Goal: Information Seeking & Learning: Find specific fact

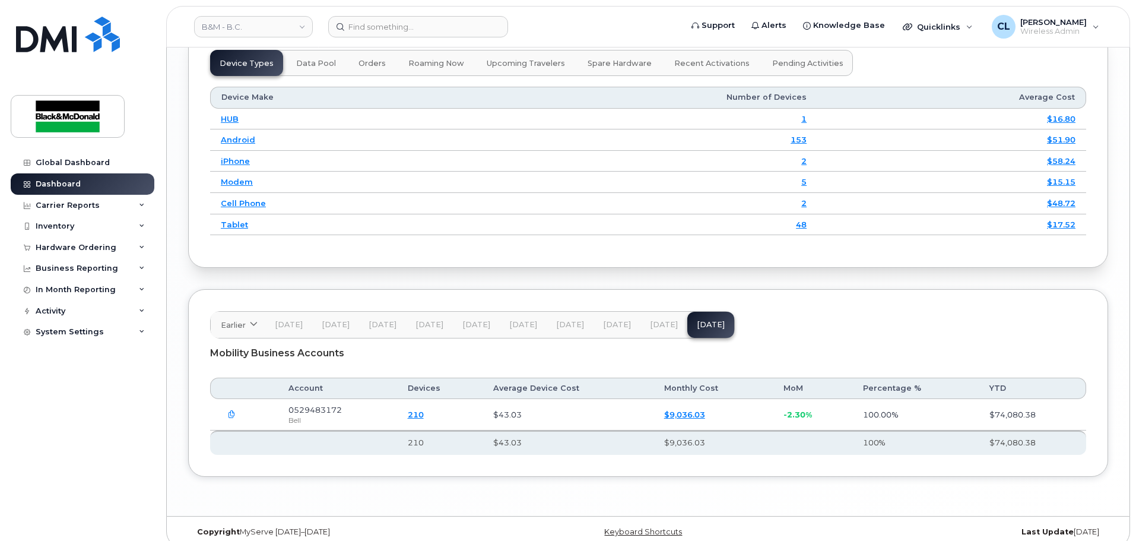
scroll to position [1509, 0]
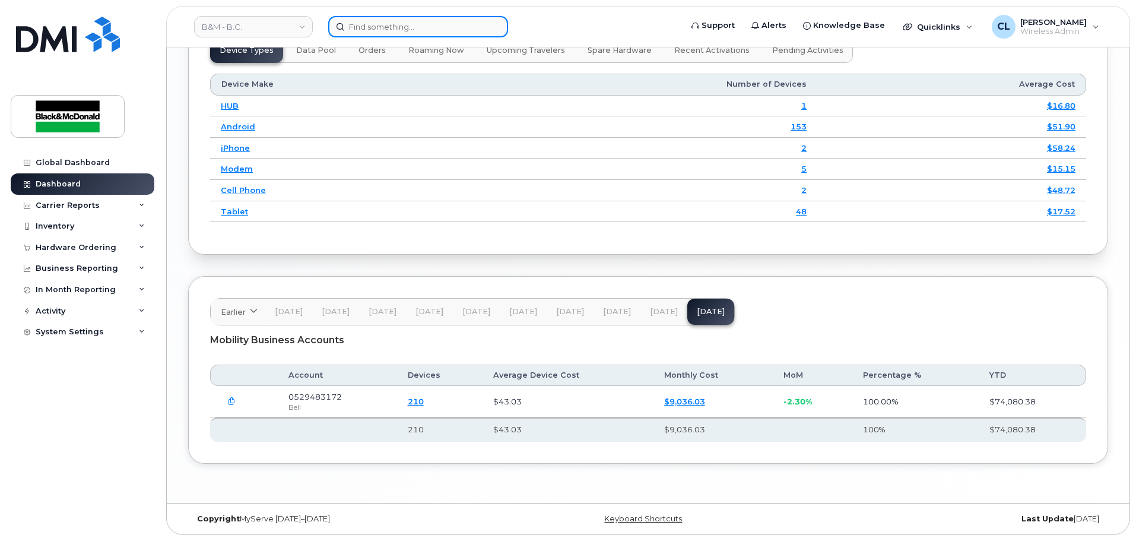
click at [405, 22] on input at bounding box center [418, 26] width 180 height 21
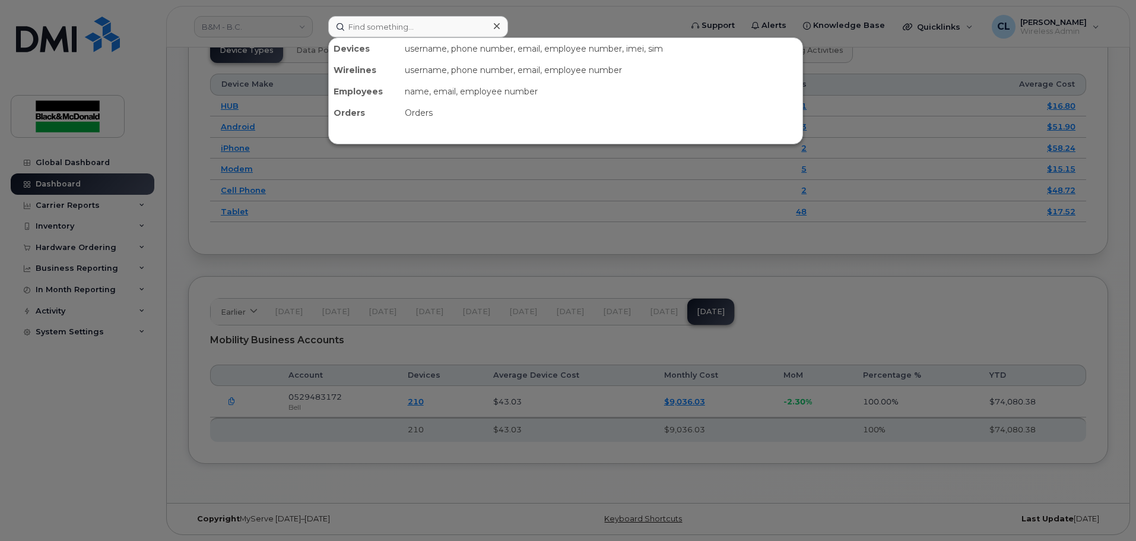
click at [129, 436] on div at bounding box center [568, 270] width 1136 height 541
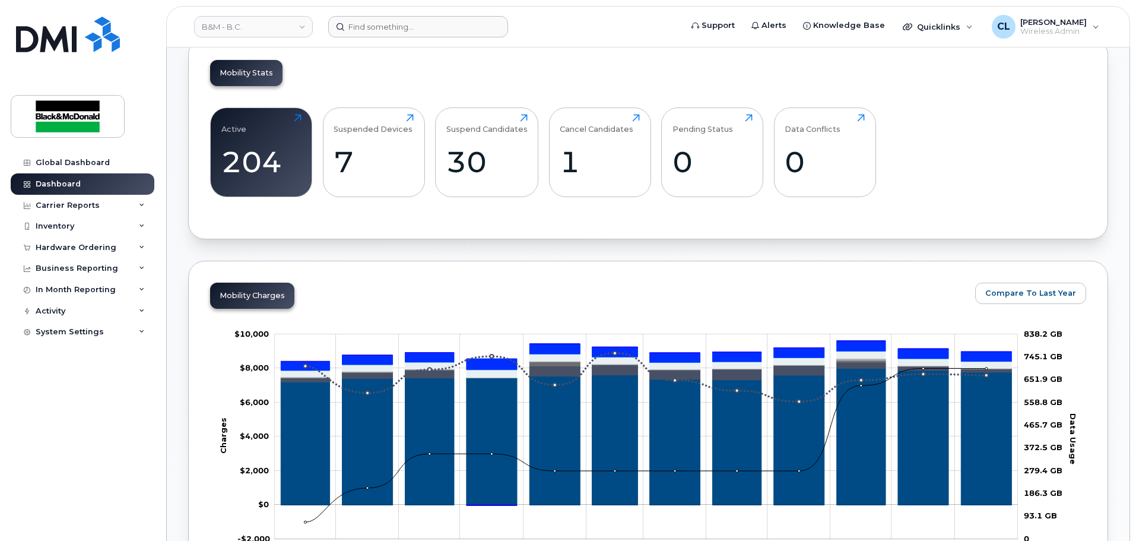
scroll to position [322, 0]
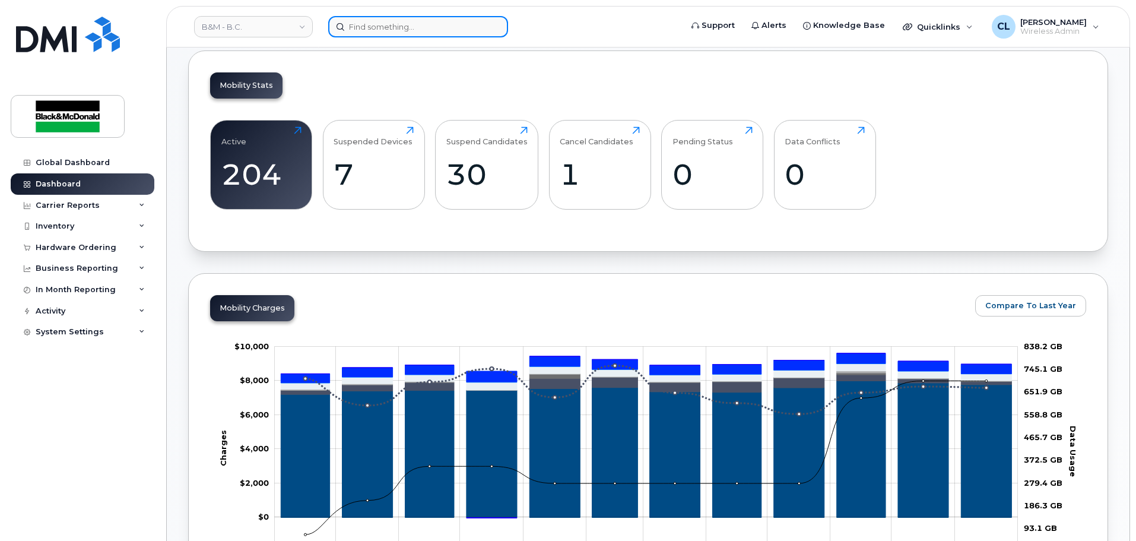
click at [392, 20] on input at bounding box center [418, 26] width 180 height 21
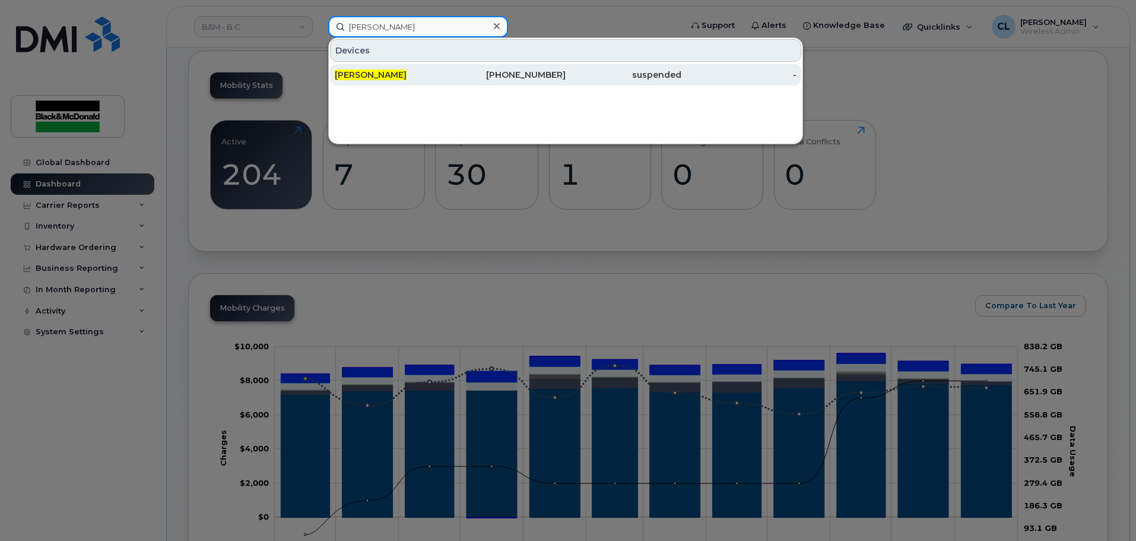
type input "terry balak"
click at [415, 79] on div "[PERSON_NAME]" at bounding box center [393, 75] width 116 height 12
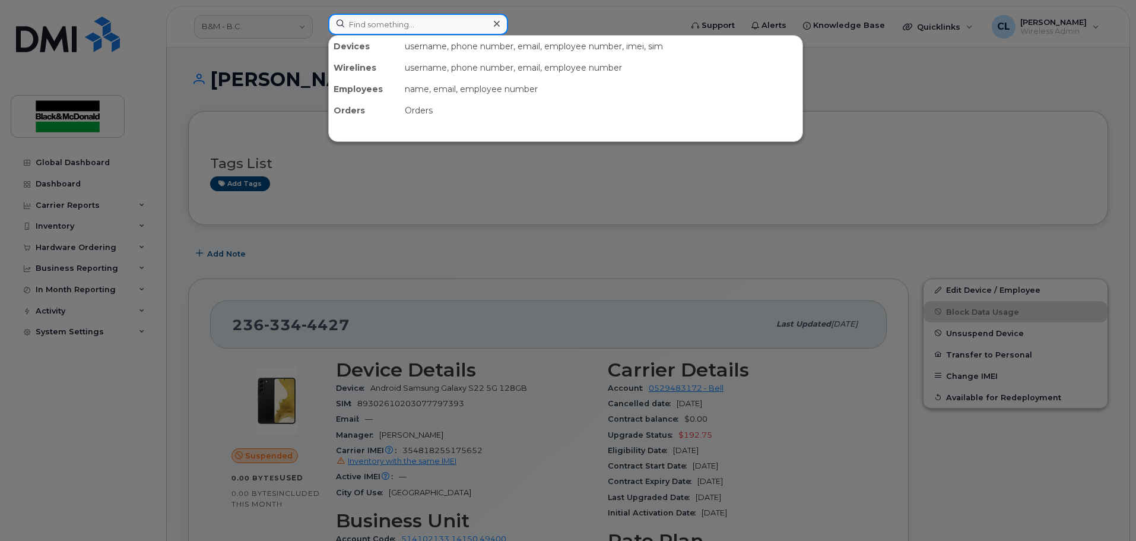
click at [386, 31] on input at bounding box center [418, 24] width 180 height 21
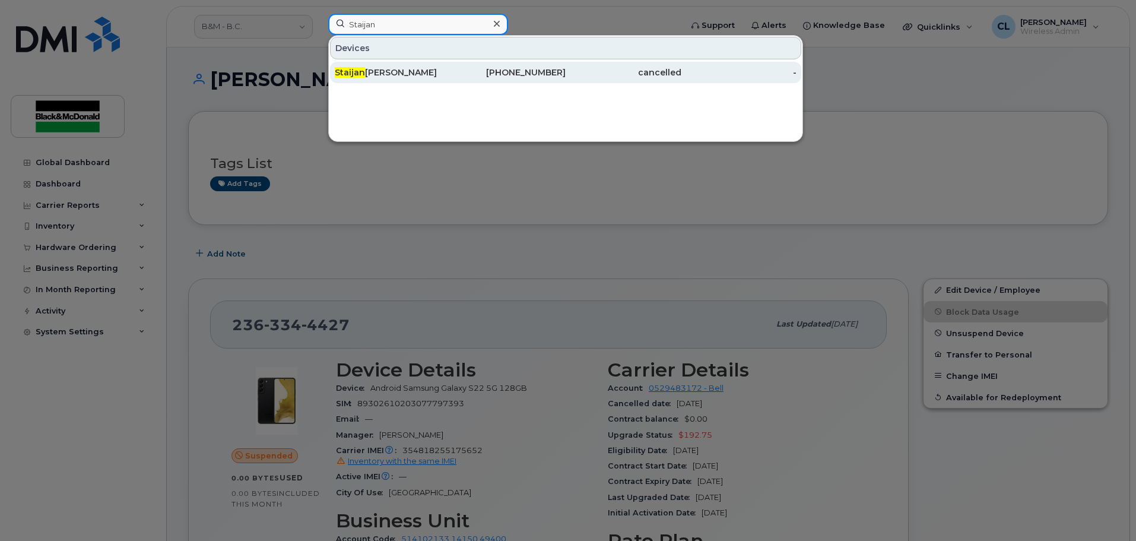
type input "Staijan"
click at [380, 72] on div "Staijan Kim" at bounding box center [393, 72] width 116 height 12
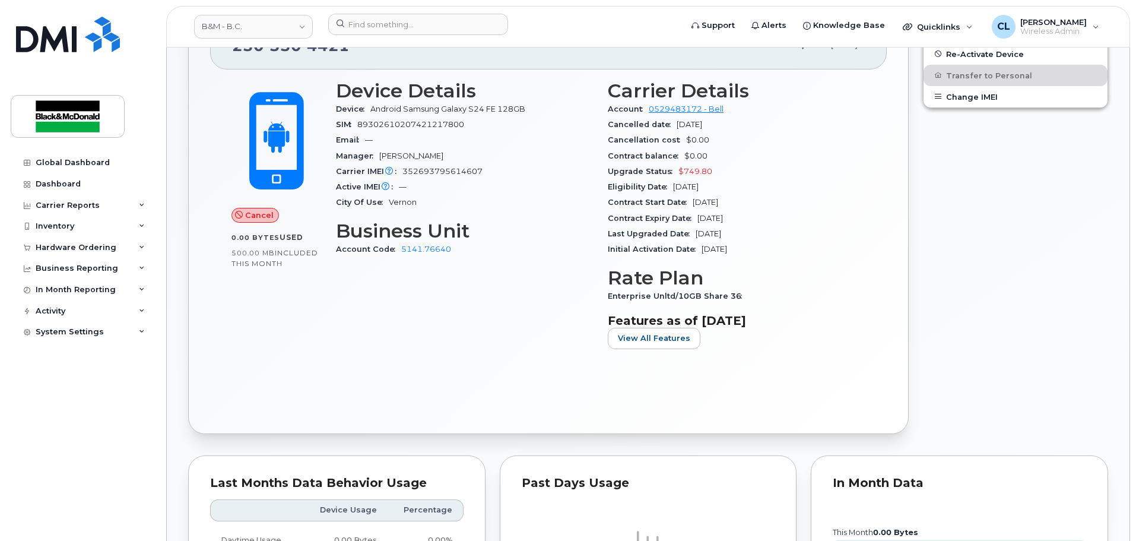
scroll to position [237, 0]
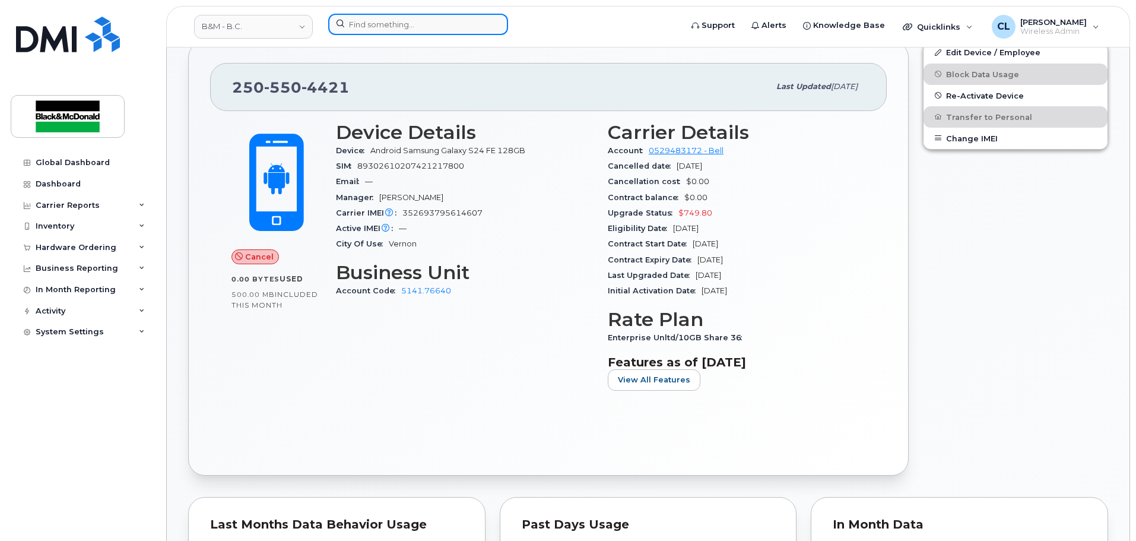
click at [410, 31] on input at bounding box center [418, 24] width 180 height 21
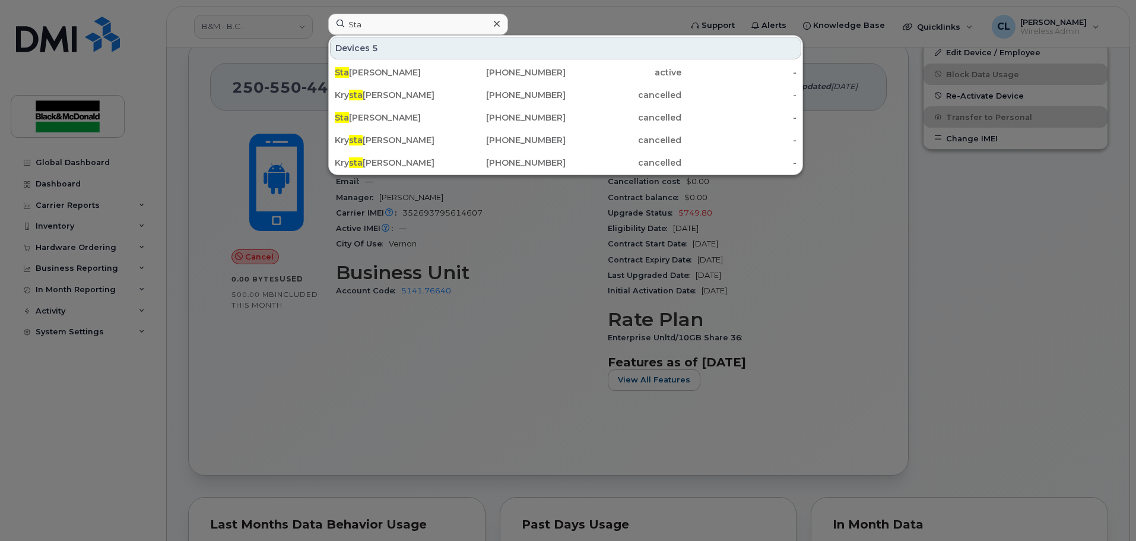
click at [540, 369] on div at bounding box center [568, 270] width 1136 height 541
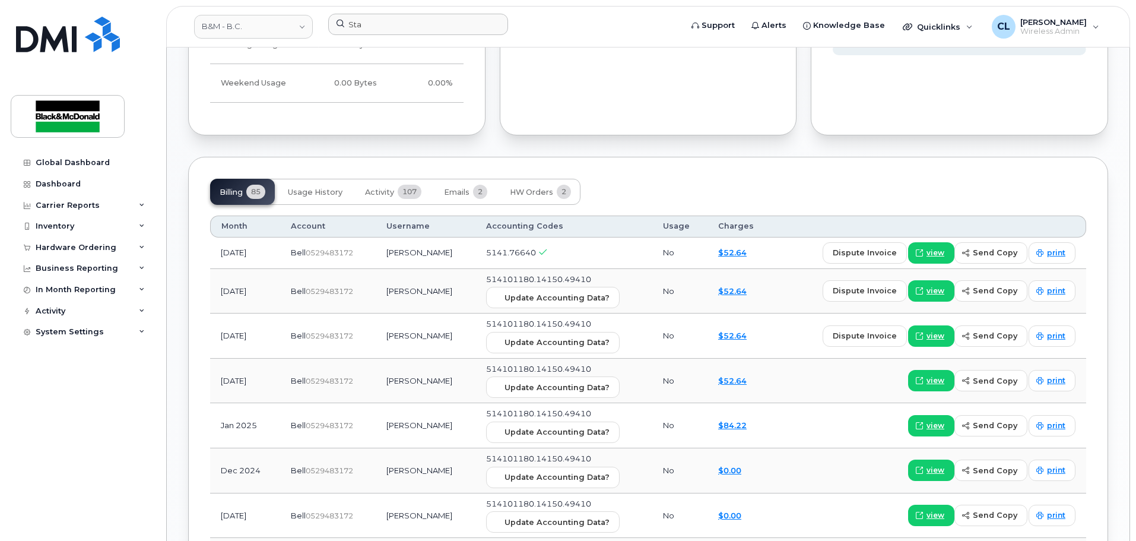
scroll to position [831, 0]
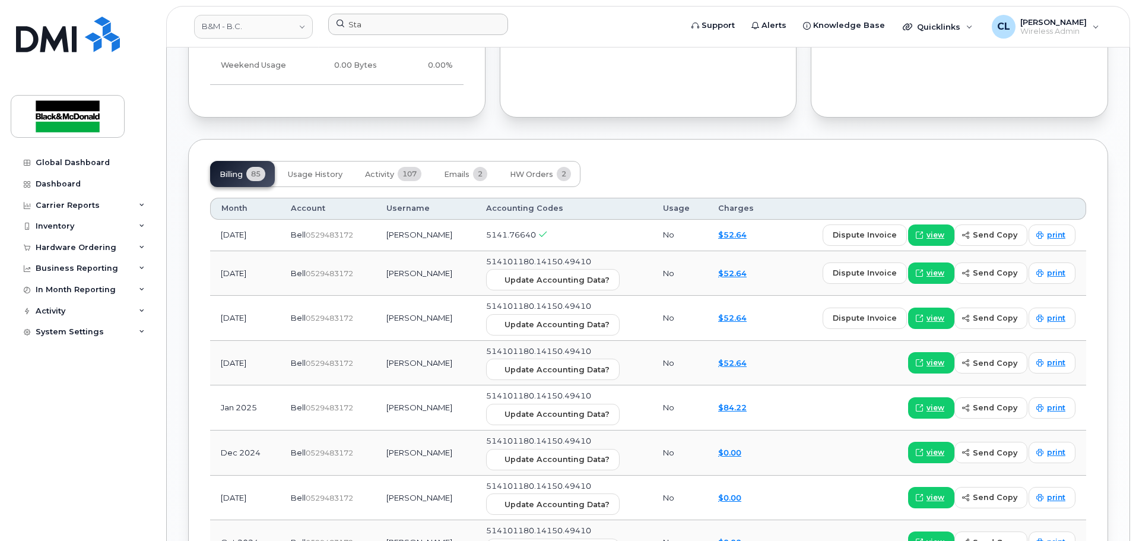
click at [148, 363] on div "Global Dashboard Dashboard Carrier Reports Monthly Billing Data Daily Data Pool…" at bounding box center [84, 337] width 147 height 371
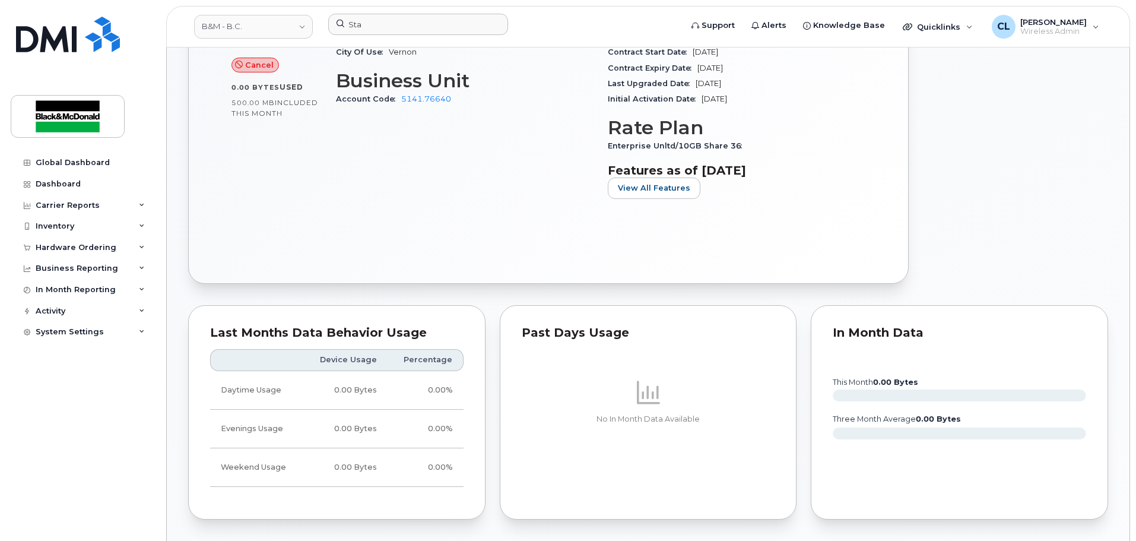
scroll to position [415, 0]
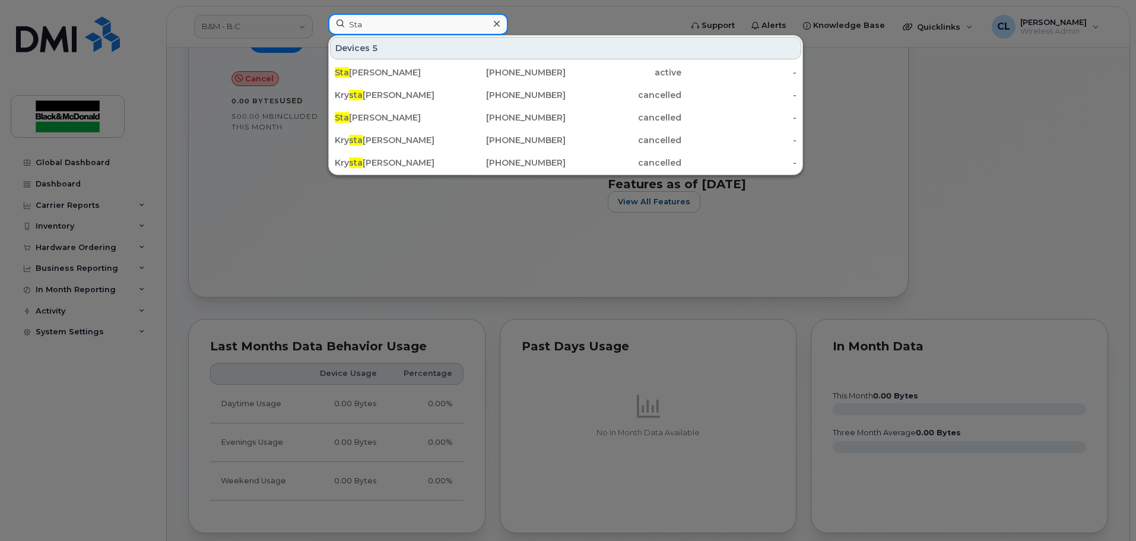
click at [432, 30] on input "Sta" at bounding box center [418, 24] width 180 height 21
type input "S"
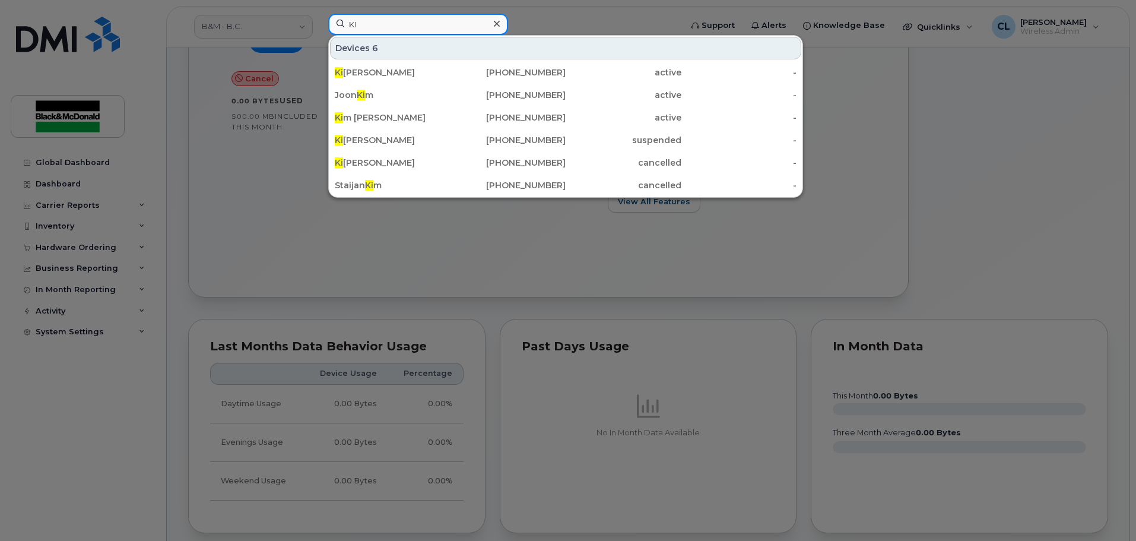
type input "K"
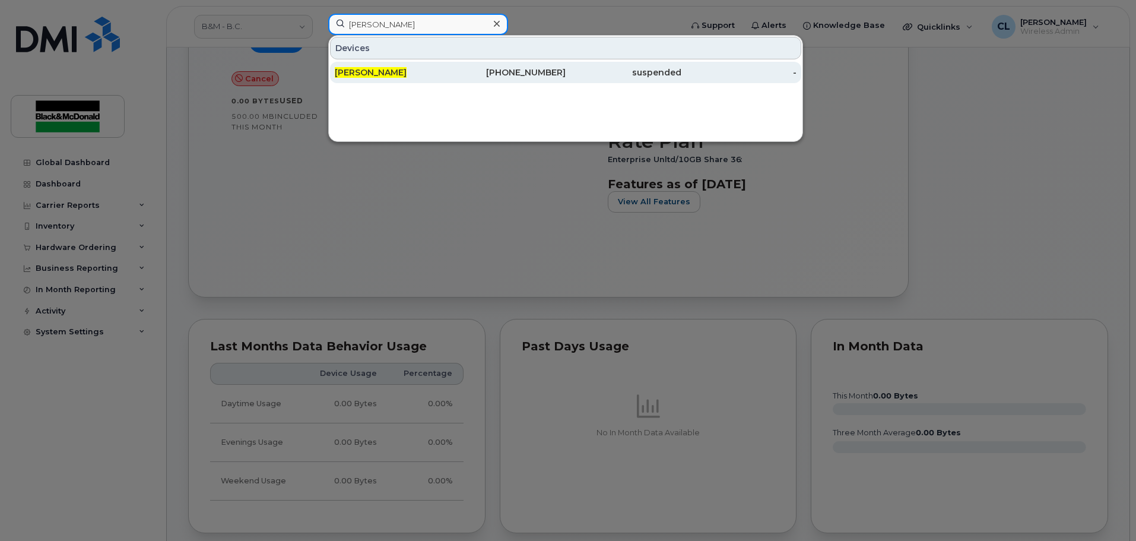
type input "Terry balak"
click at [438, 71] on div "[PERSON_NAME]" at bounding box center [393, 72] width 116 height 12
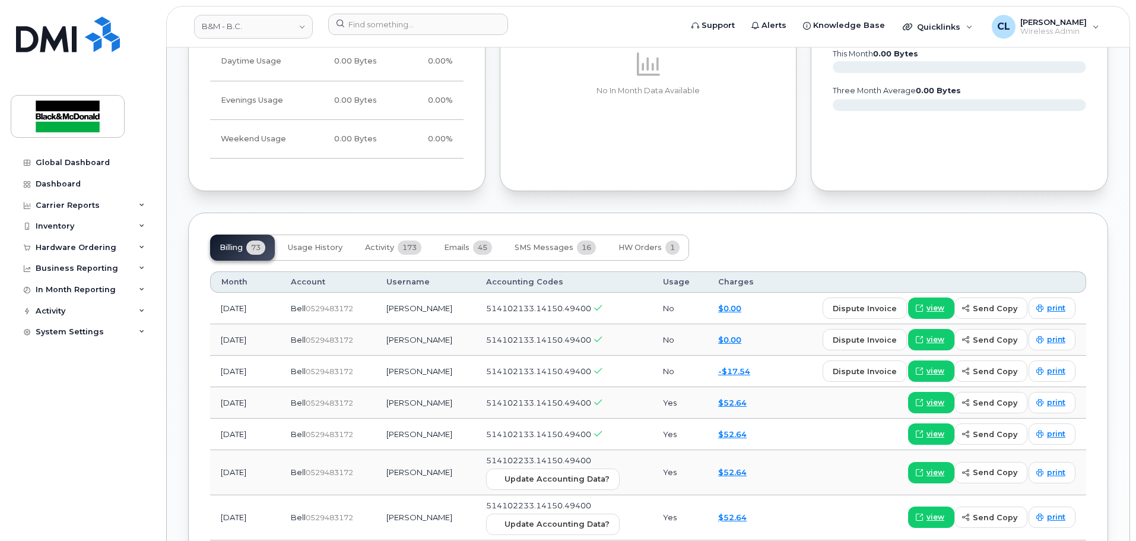
scroll to position [653, 0]
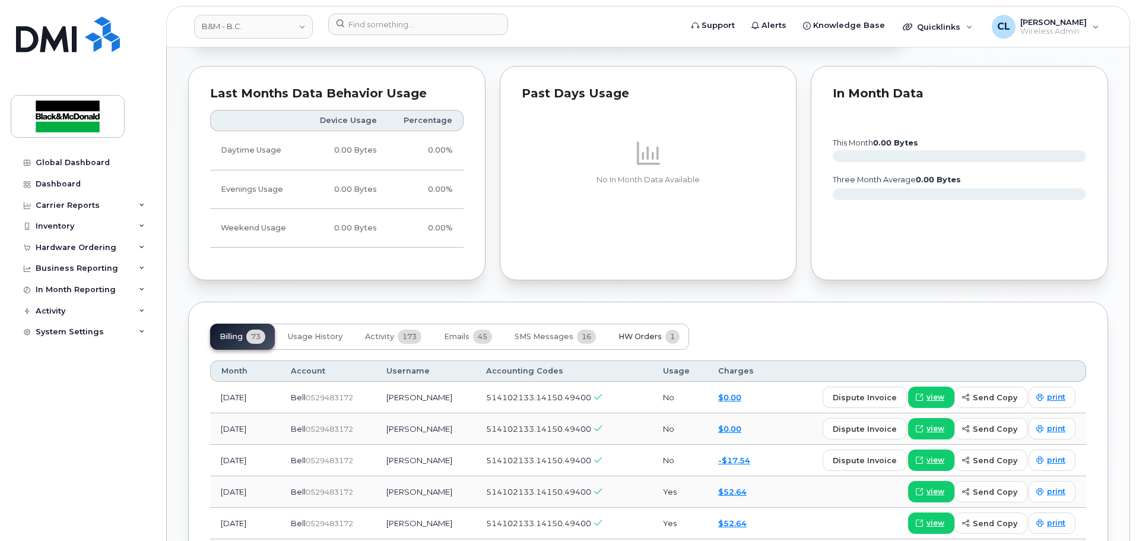
click at [651, 335] on span "HW Orders" at bounding box center [639, 336] width 43 height 9
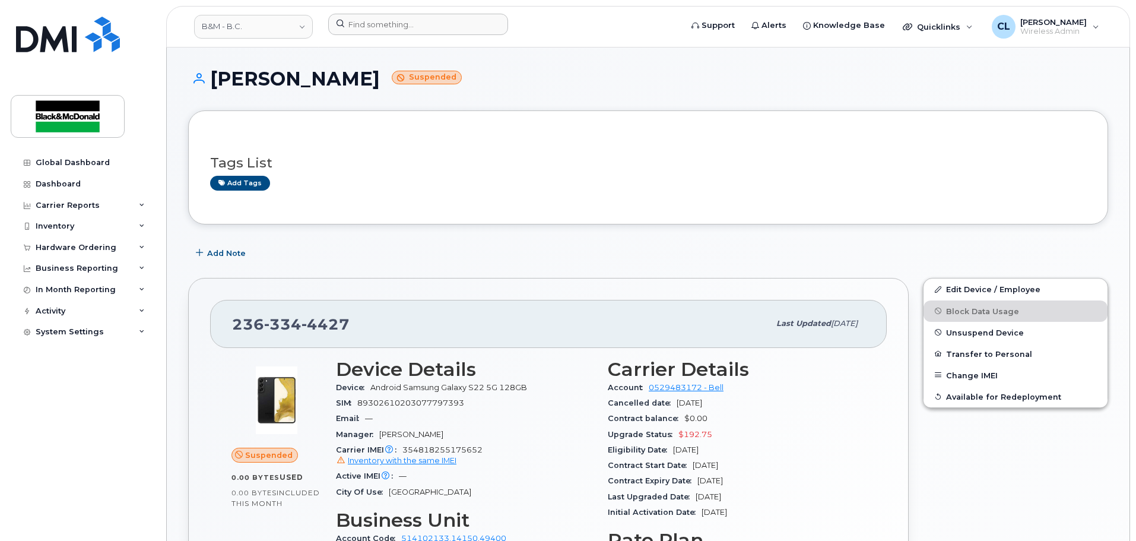
scroll to position [0, 0]
click at [453, 27] on input at bounding box center [418, 24] width 180 height 21
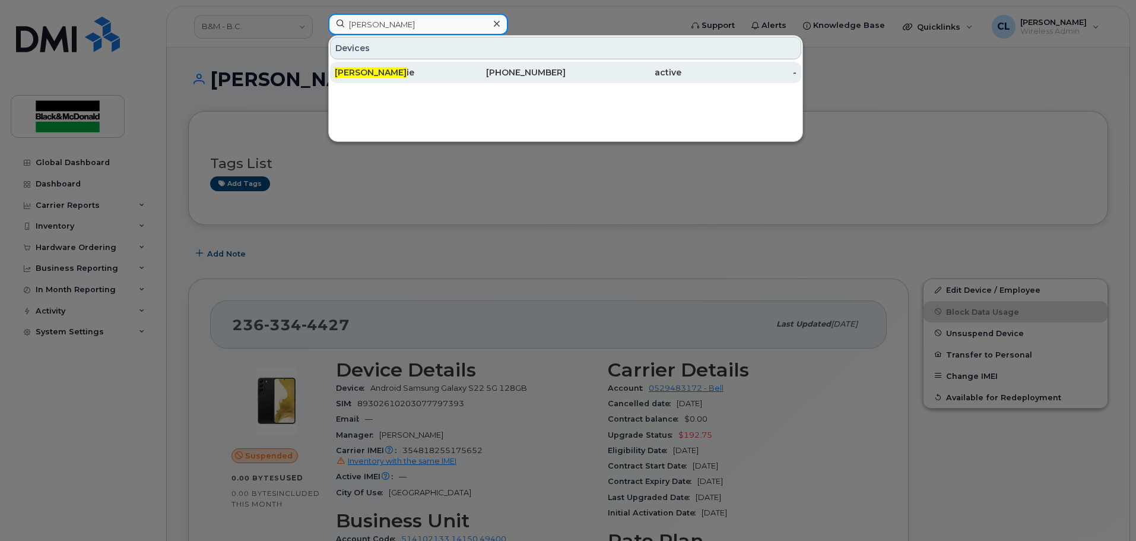
type input "john mack"
click at [468, 73] on div "778-533-6624" at bounding box center [509, 72] width 116 height 12
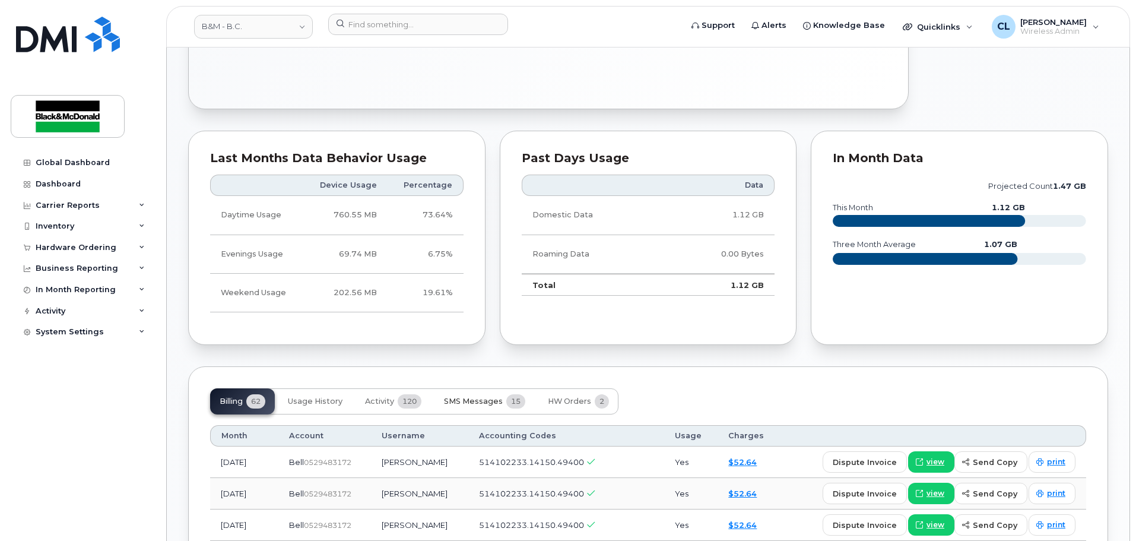
scroll to position [712, 0]
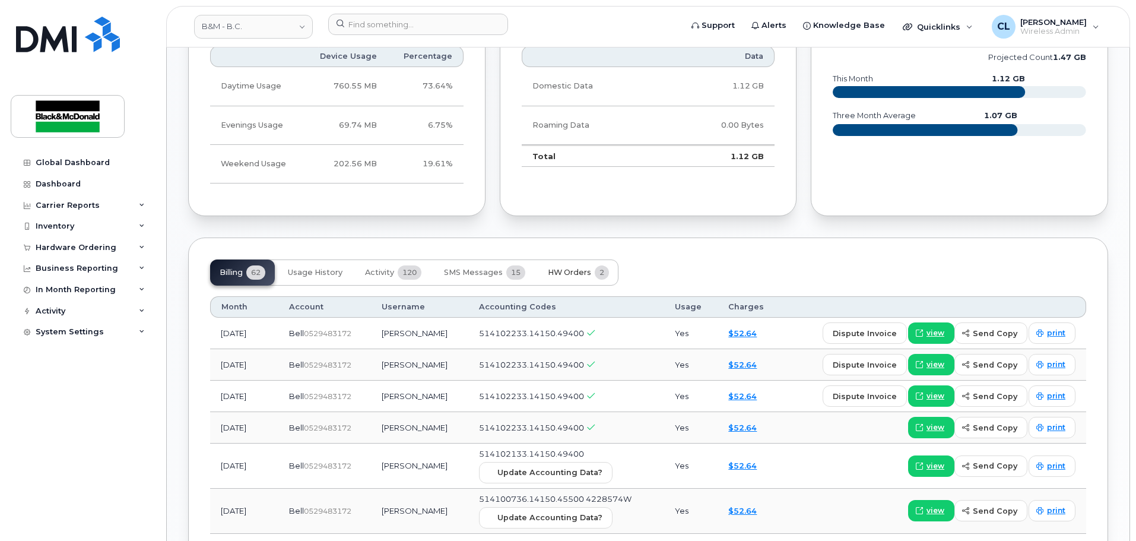
click at [566, 272] on span "HW Orders" at bounding box center [569, 272] width 43 height 9
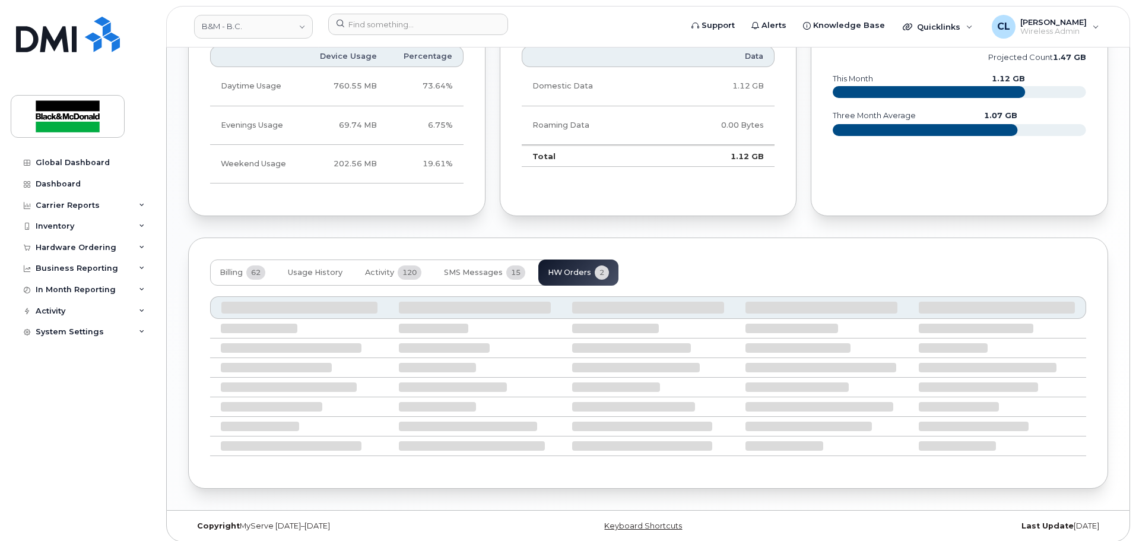
scroll to position [699, 0]
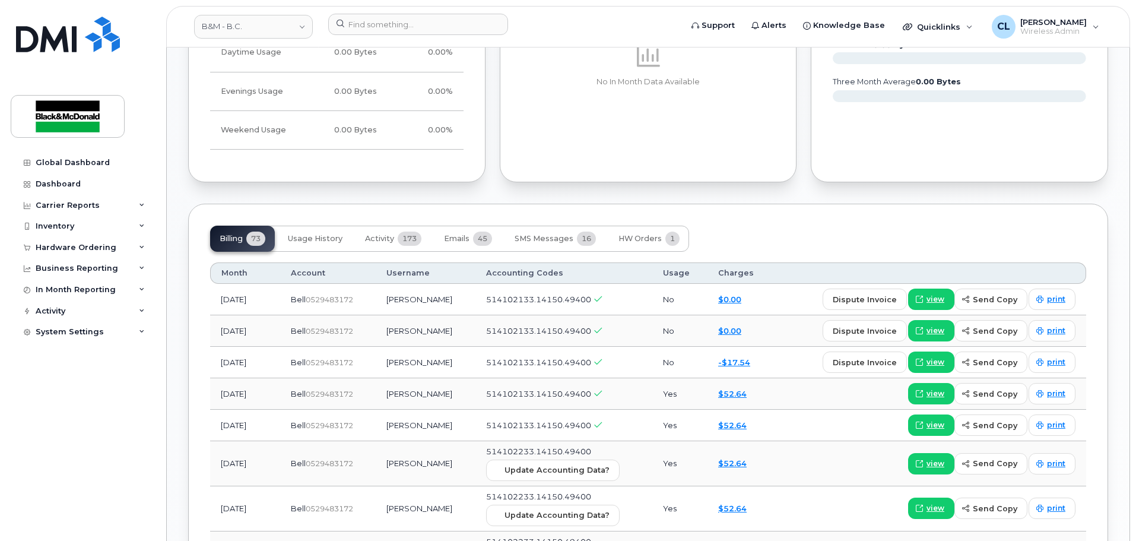
scroll to position [772, 0]
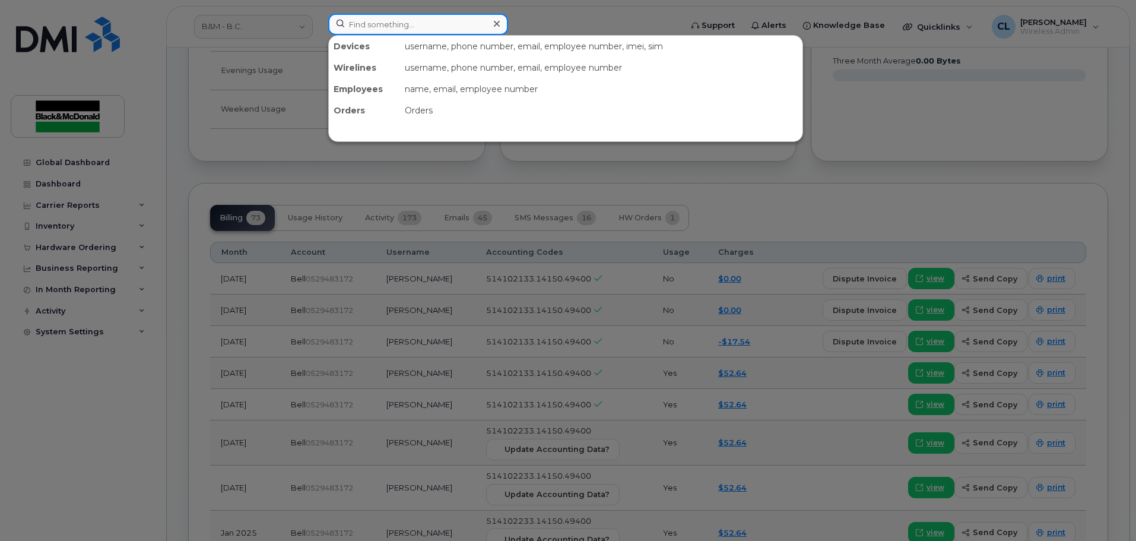
click at [484, 28] on input at bounding box center [418, 24] width 180 height 21
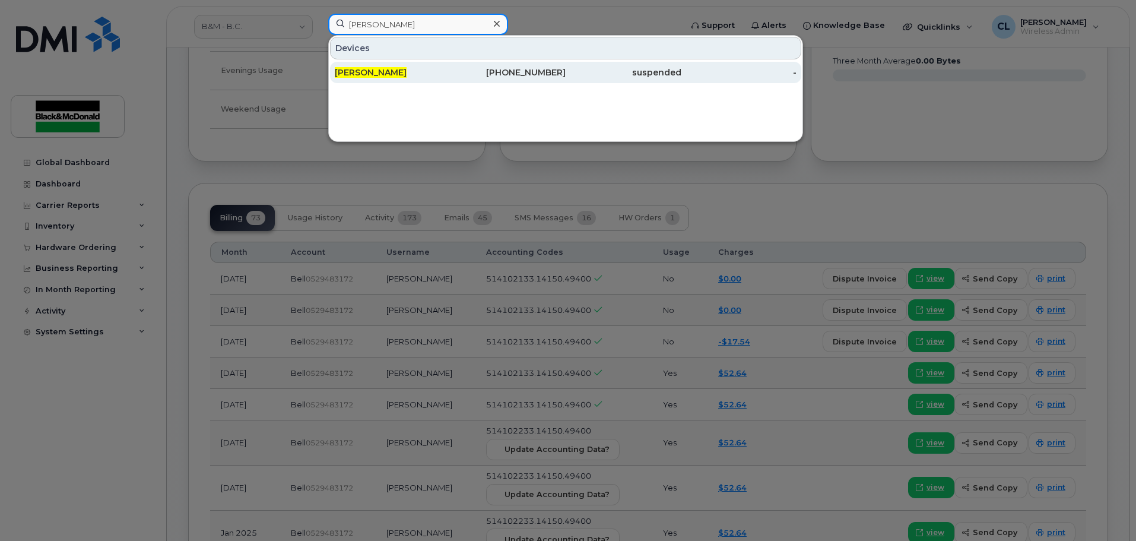
type input "[PERSON_NAME]"
click at [466, 69] on div "[PHONE_NUMBER]" at bounding box center [509, 72] width 116 height 12
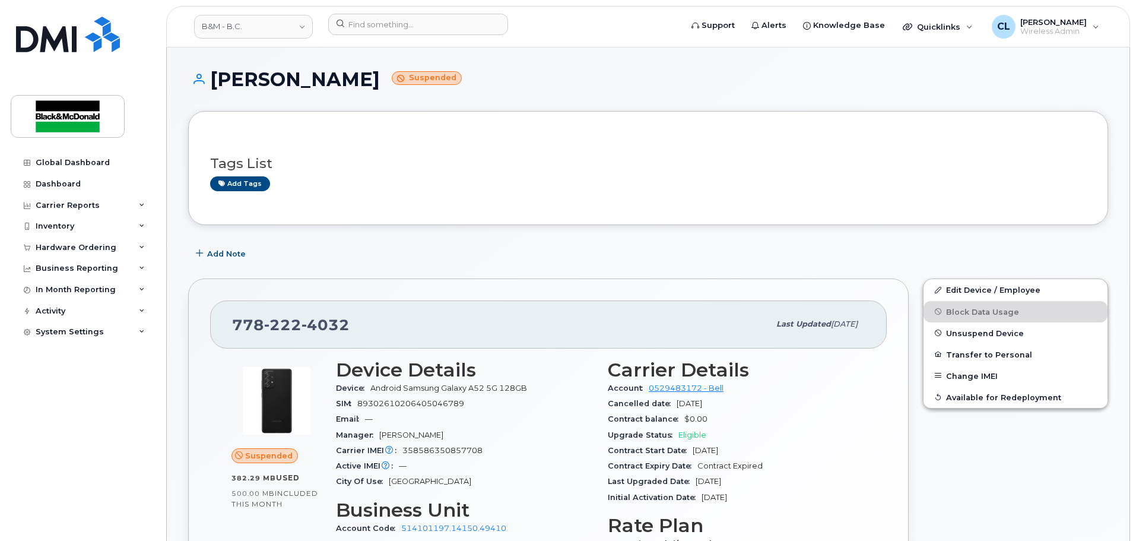
scroll to position [59, 0]
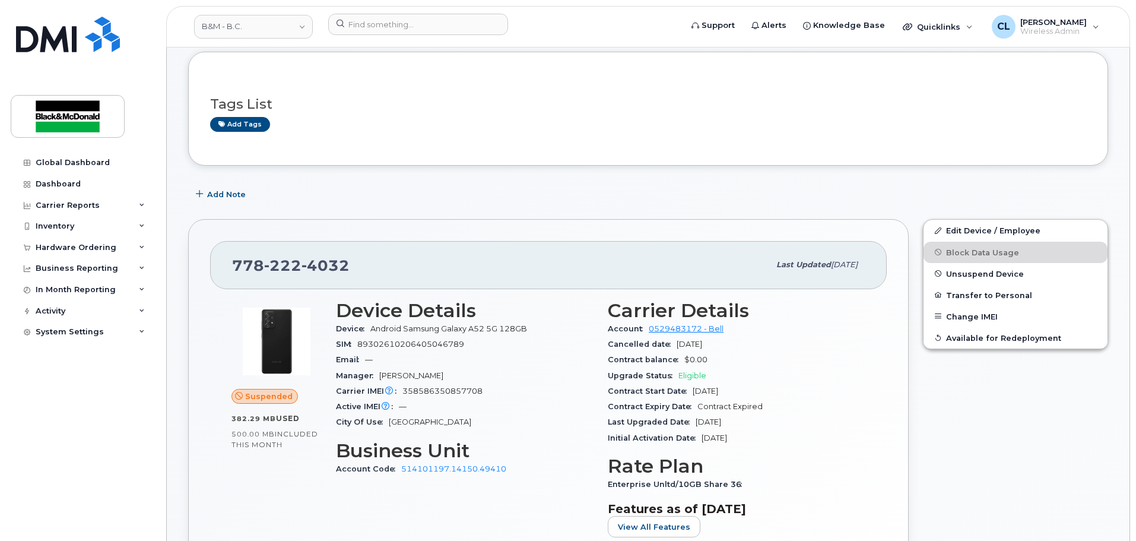
click at [150, 477] on div "Global Dashboard Dashboard Carrier Reports Monthly Billing Data Daily Data Pool…" at bounding box center [84, 337] width 147 height 371
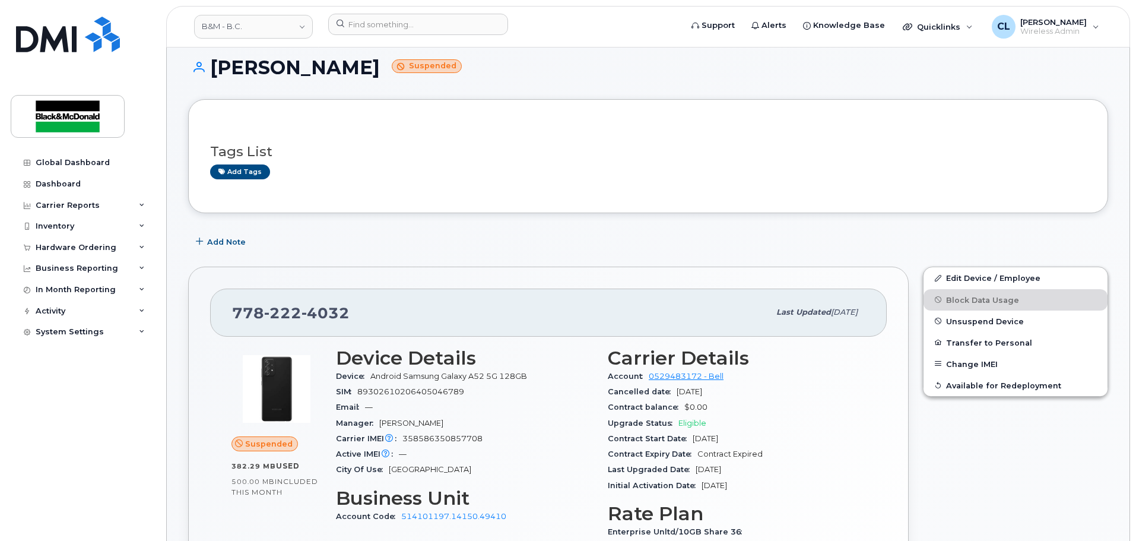
scroll to position [0, 0]
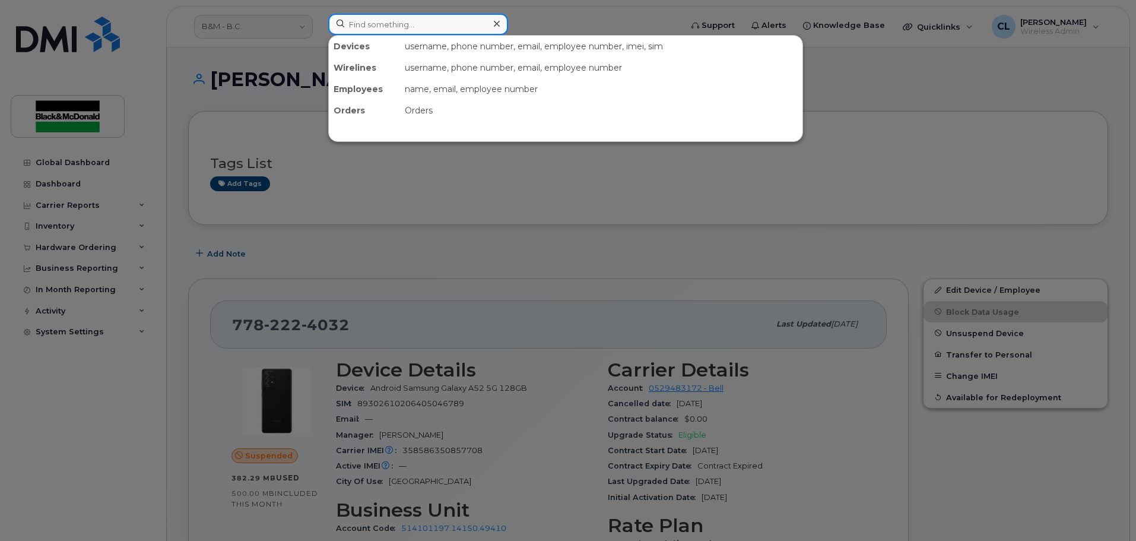
click at [412, 27] on input at bounding box center [418, 24] width 180 height 21
click at [439, 253] on div at bounding box center [568, 270] width 1136 height 541
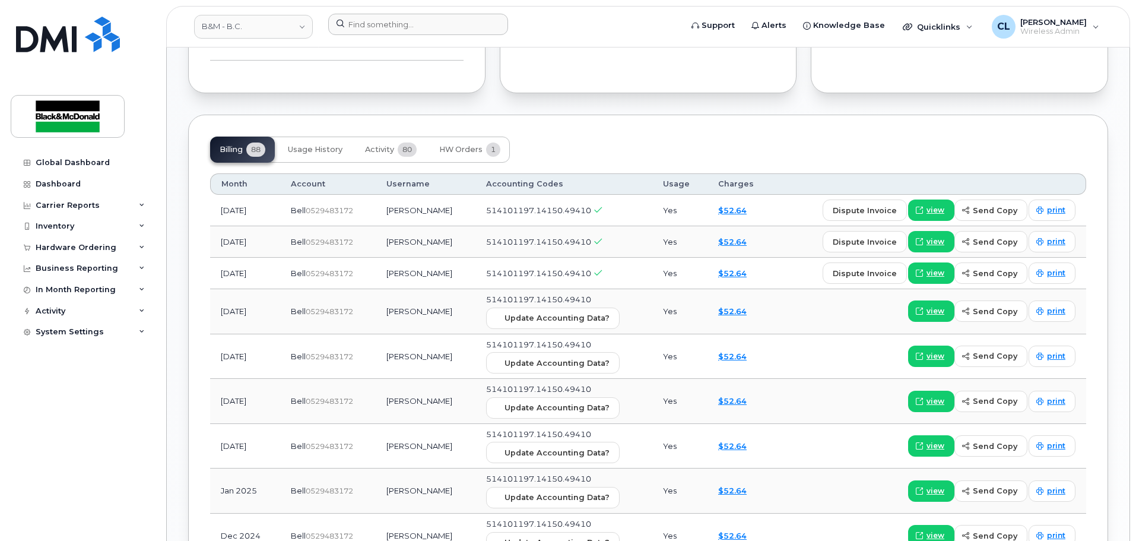
scroll to position [831, 0]
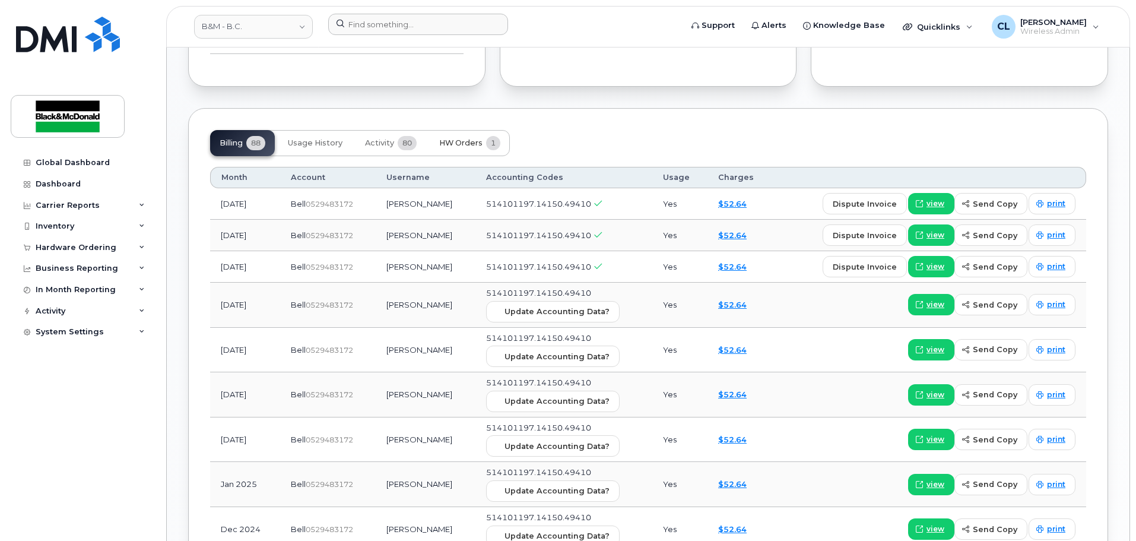
click at [474, 148] on button "HW Orders 1" at bounding box center [470, 143] width 80 height 26
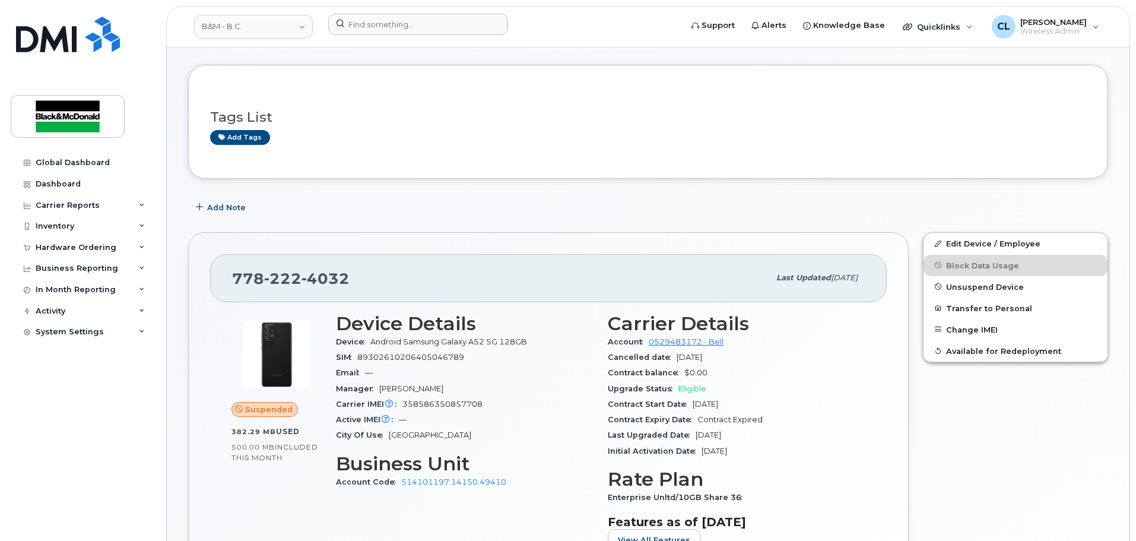
scroll to position [0, 0]
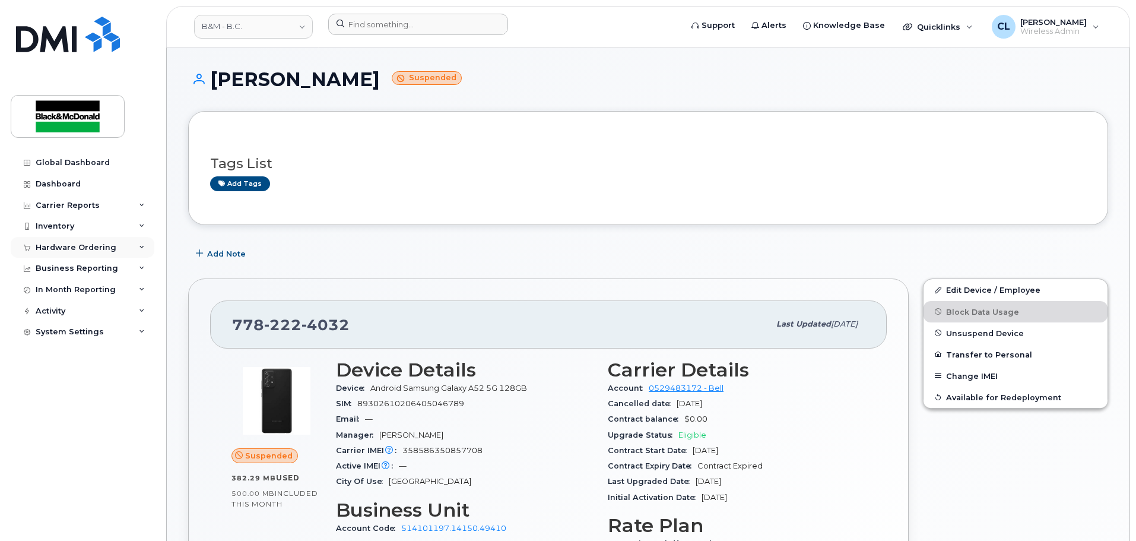
click at [145, 248] on div "Hardware Ordering" at bounding box center [83, 247] width 144 height 21
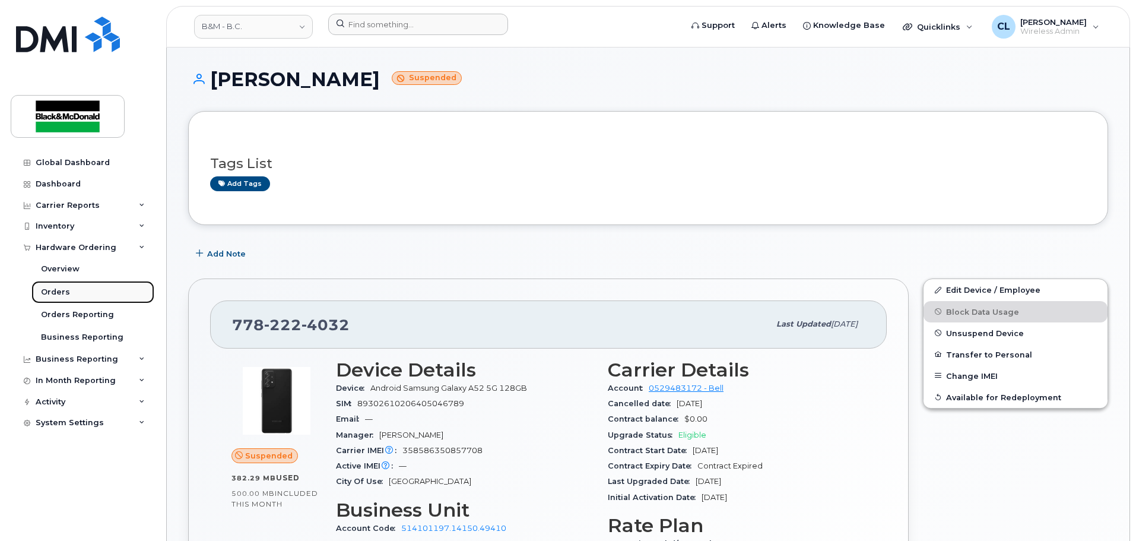
click at [61, 291] on div "Orders" at bounding box center [55, 292] width 29 height 11
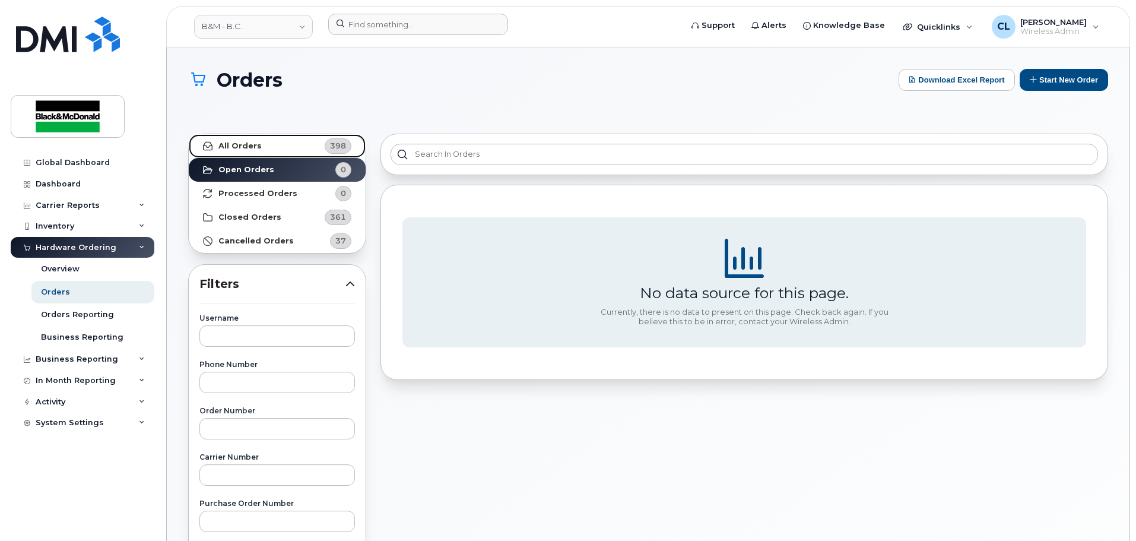
click at [294, 151] on link "All Orders 398" at bounding box center [277, 146] width 177 height 24
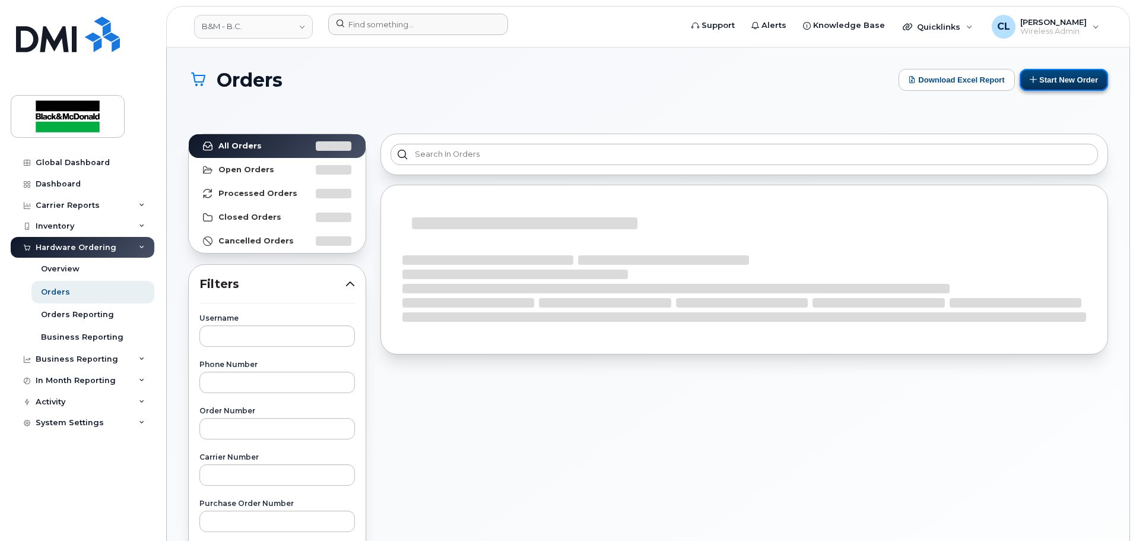
click at [1059, 82] on button "Start New Order" at bounding box center [1064, 80] width 88 height 22
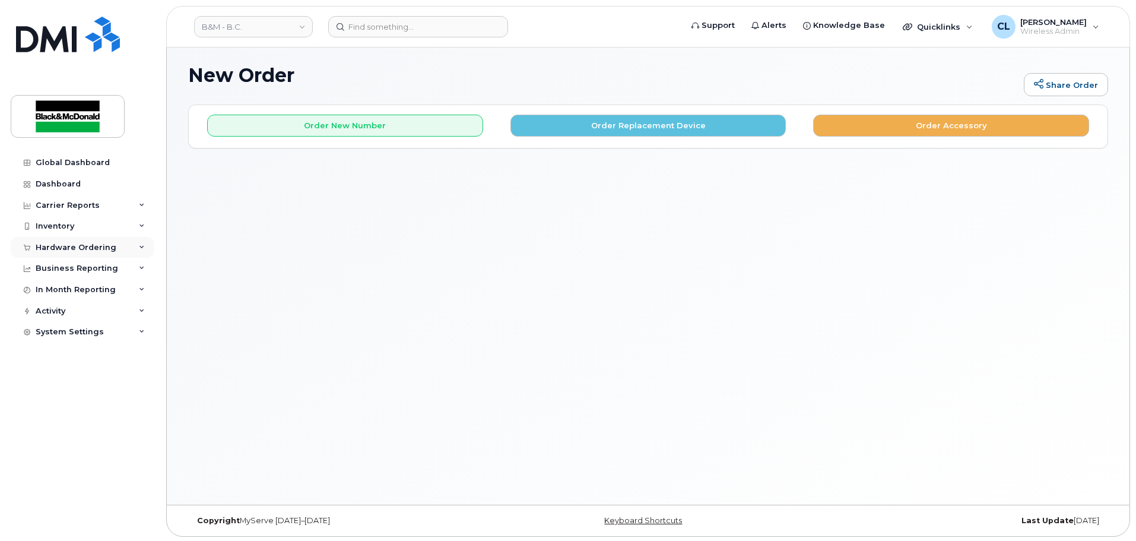
scroll to position [6, 0]
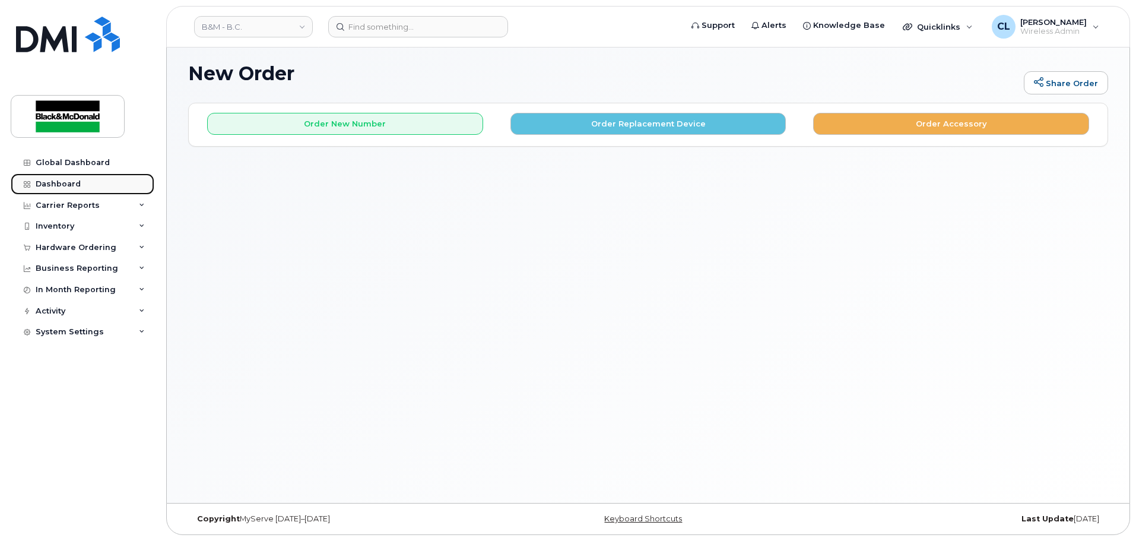
click at [66, 179] on div "Dashboard" at bounding box center [58, 183] width 45 height 9
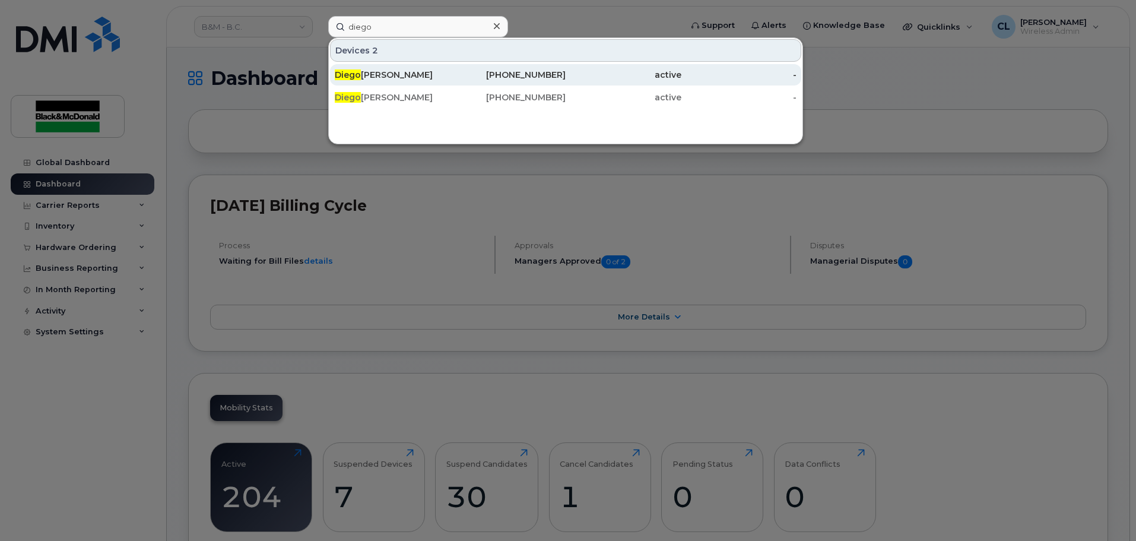
type input "diego"
click at [391, 72] on div "[PERSON_NAME]" at bounding box center [393, 75] width 116 height 12
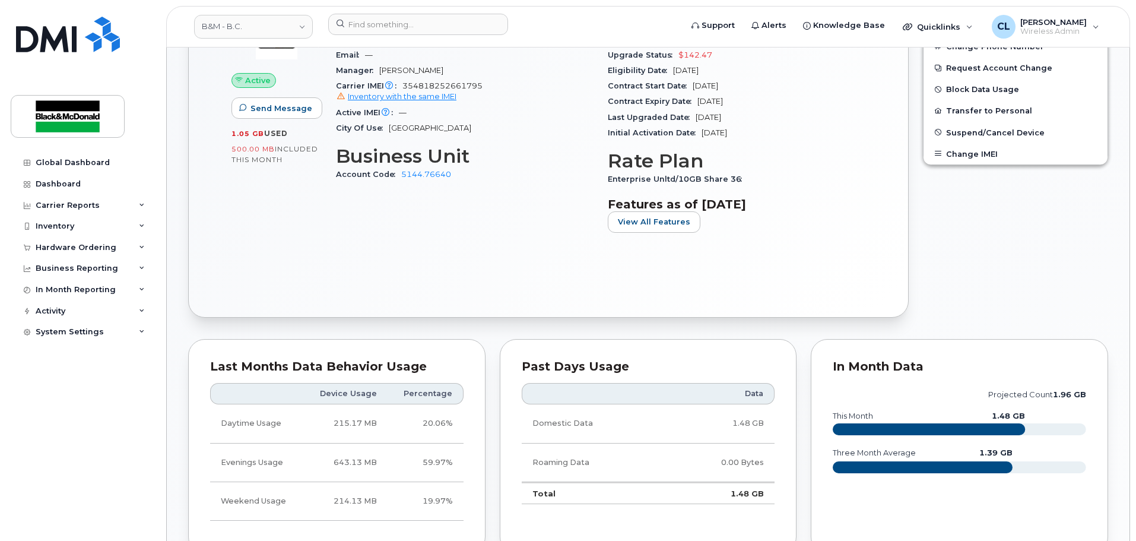
scroll to position [356, 0]
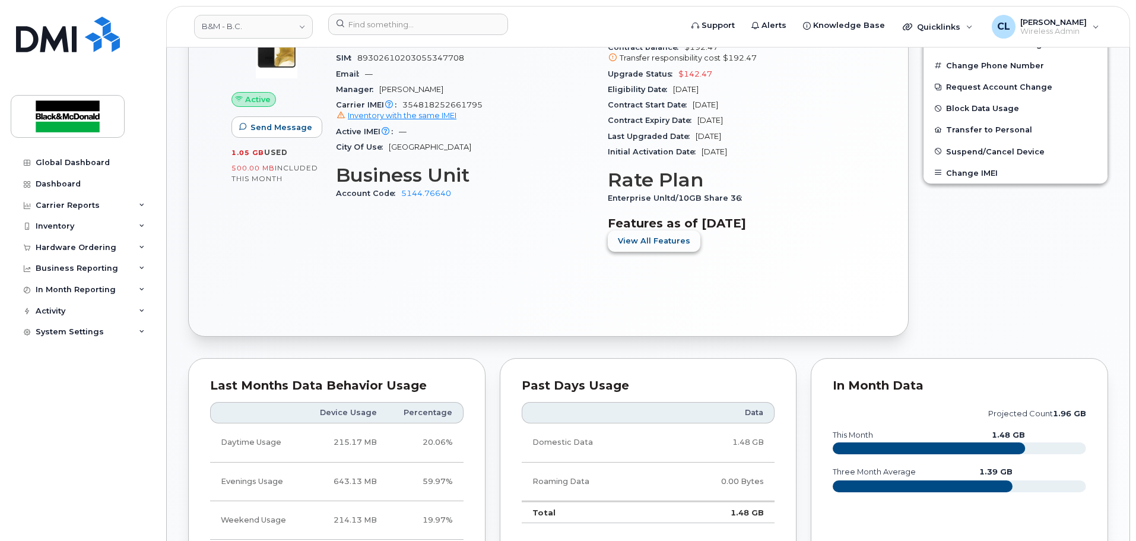
click at [651, 239] on span "View All Features" at bounding box center [654, 240] width 72 height 11
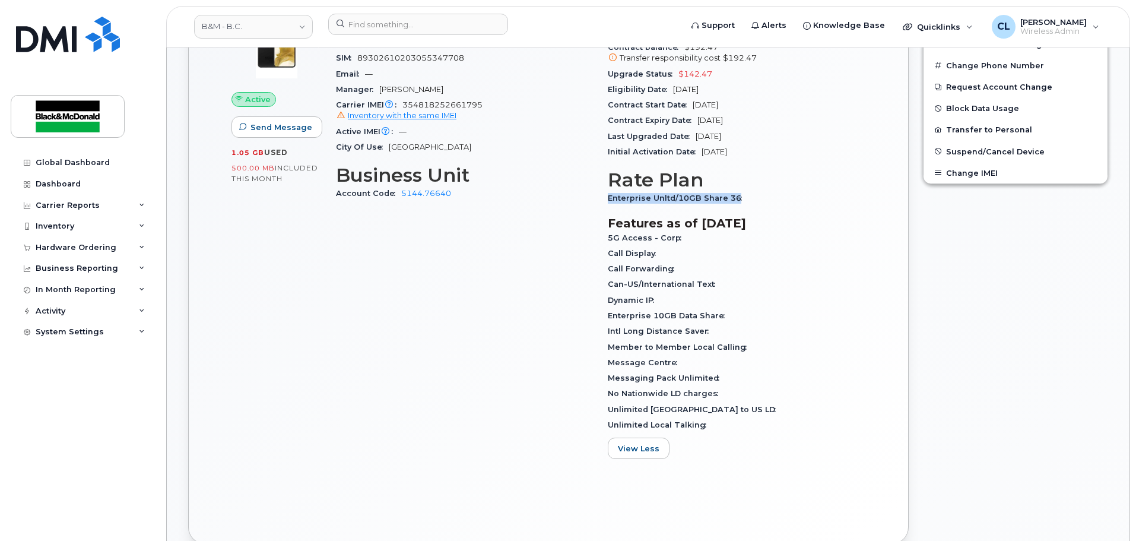
drag, startPoint x: 738, startPoint y: 199, endPoint x: 605, endPoint y: 196, distance: 133.6
click at [605, 196] on div "Carrier Details Account 0529483172 - Bell Contract balance $192.47 Transfer res…" at bounding box center [737, 236] width 272 height 480
copy span "Enterprise Unltd/10GB Share 36"
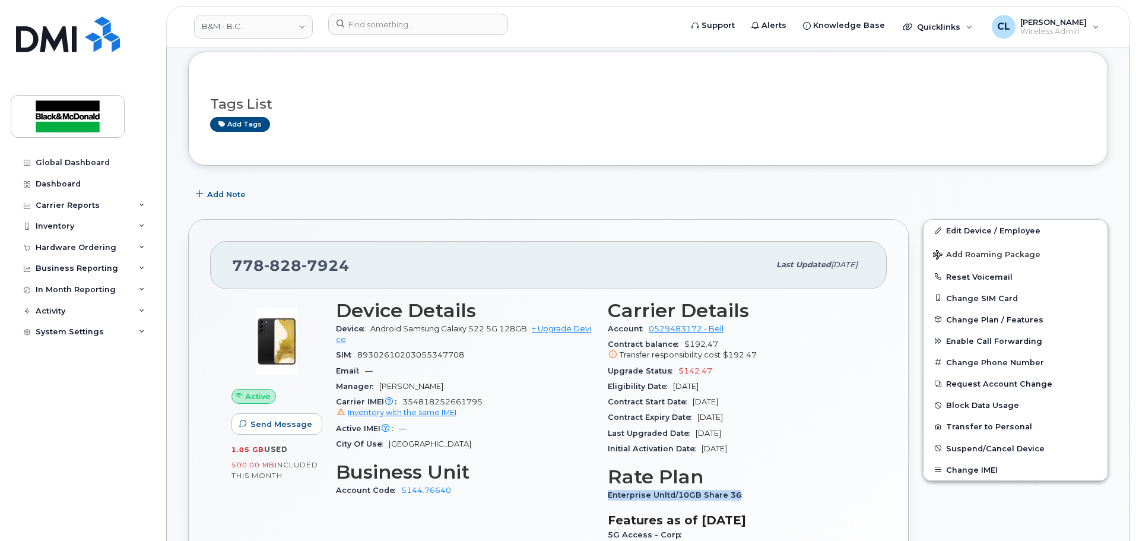
scroll to position [0, 0]
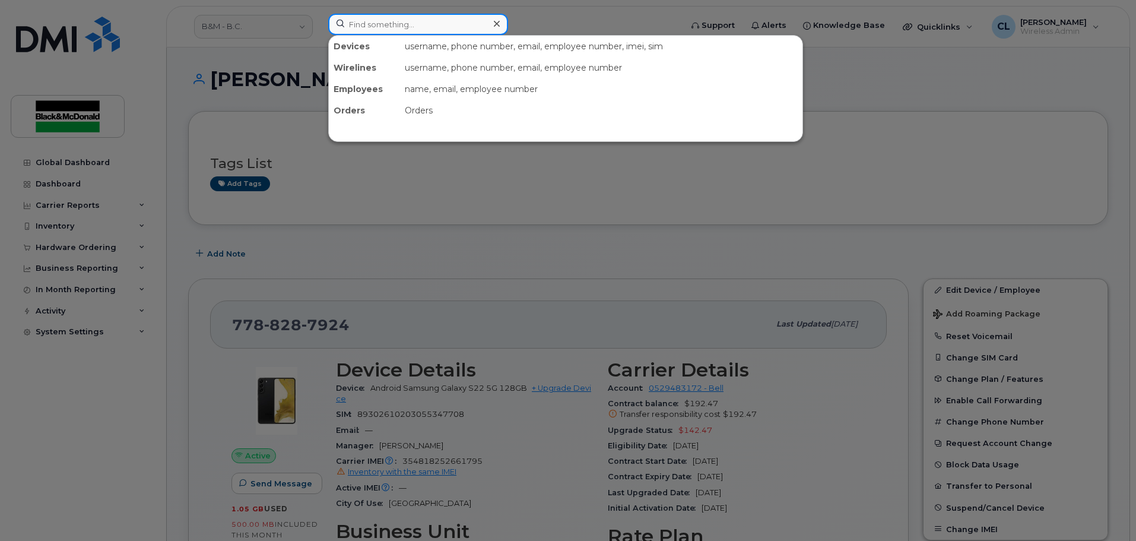
click at [356, 18] on input at bounding box center [418, 24] width 180 height 21
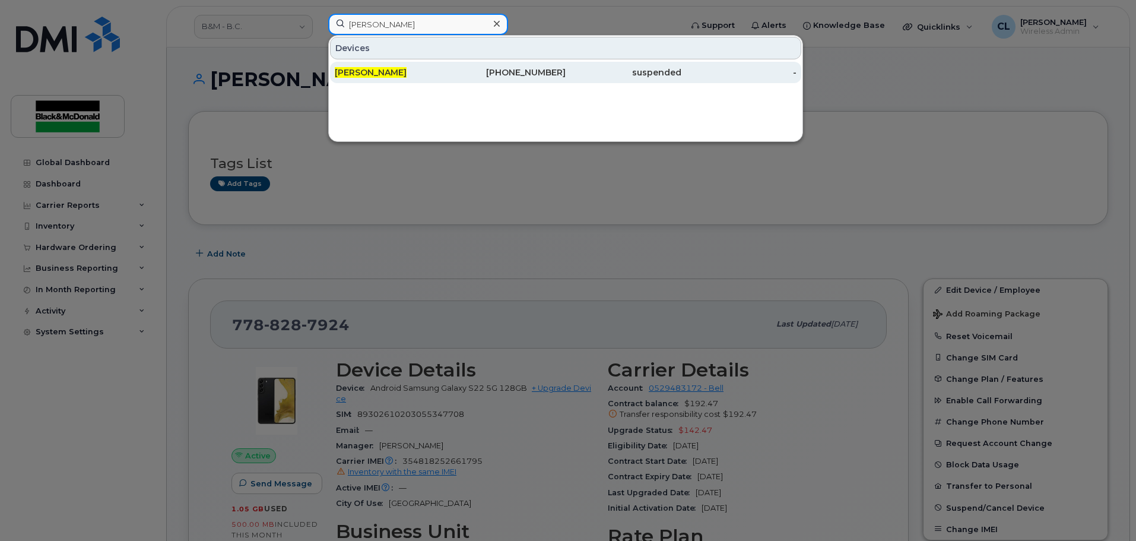
type input "Terry balak"
click at [344, 72] on span "[PERSON_NAME]" at bounding box center [371, 72] width 72 height 11
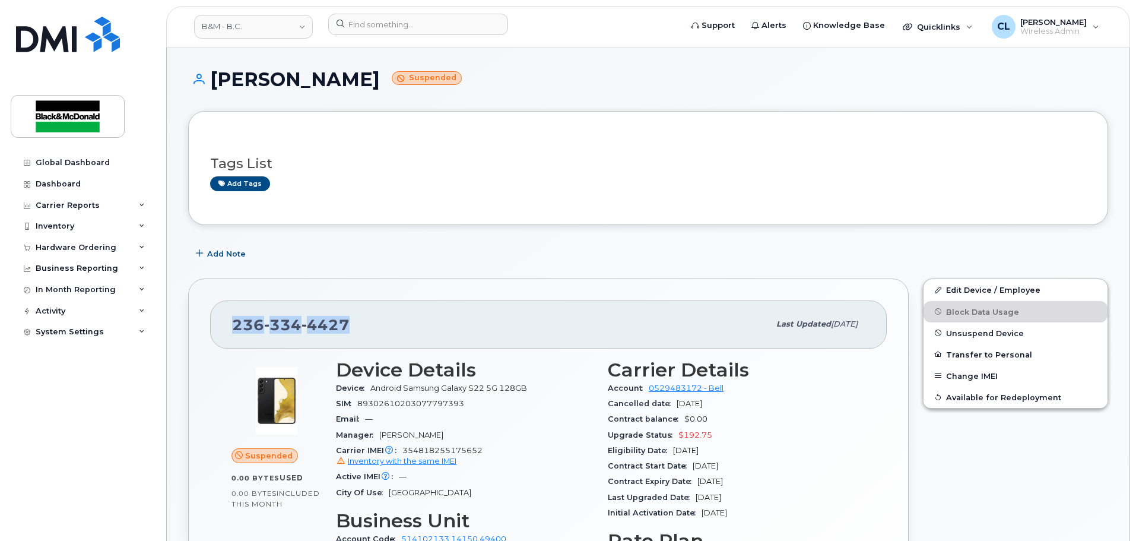
drag, startPoint x: 363, startPoint y: 327, endPoint x: 230, endPoint y: 325, distance: 132.4
click at [230, 325] on div "[PHONE_NUMBER] Last updated [DATE]" at bounding box center [548, 323] width 677 height 47
copy span "[PHONE_NUMBER]"
drag, startPoint x: 480, startPoint y: 451, endPoint x: 396, endPoint y: 444, distance: 84.5
click at [396, 444] on div "Carrier IMEI Carrier IMEI is reported during the last billing cycle or change o…" at bounding box center [465, 456] width 258 height 27
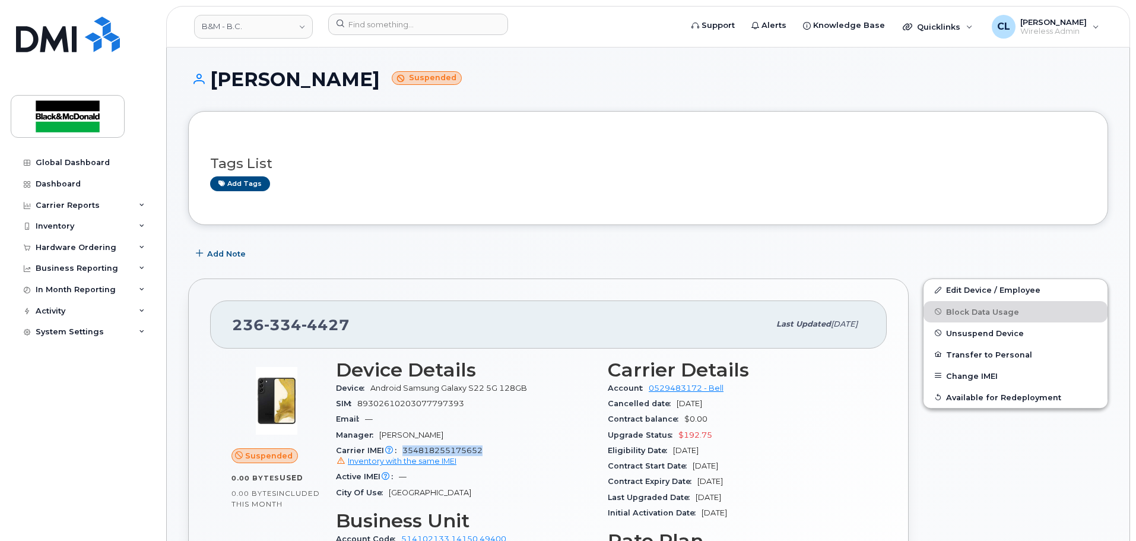
copy span "354818255175652"
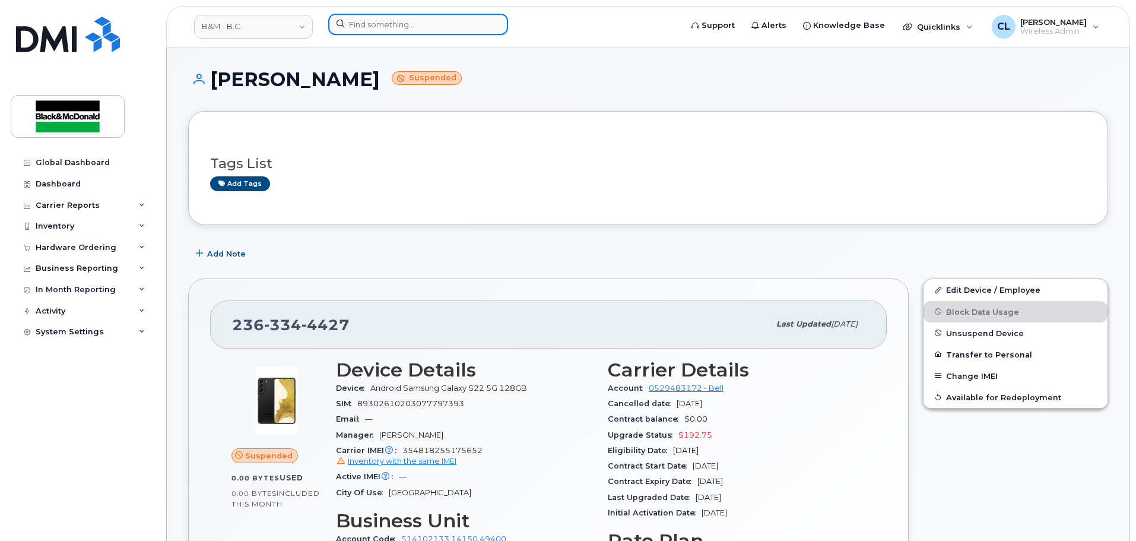
click at [401, 19] on input at bounding box center [418, 24] width 180 height 21
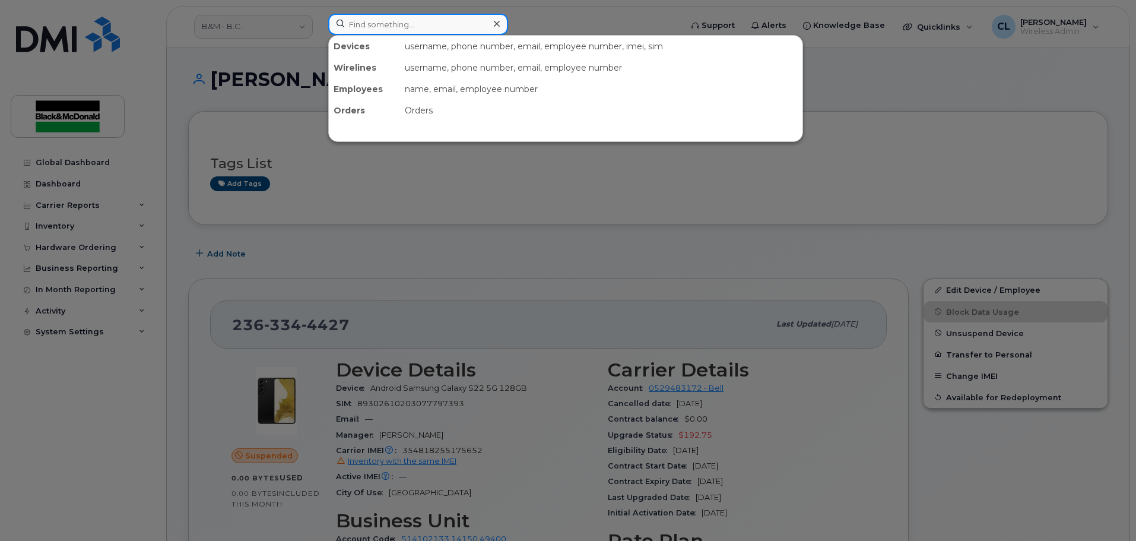
paste input "354818255175652"
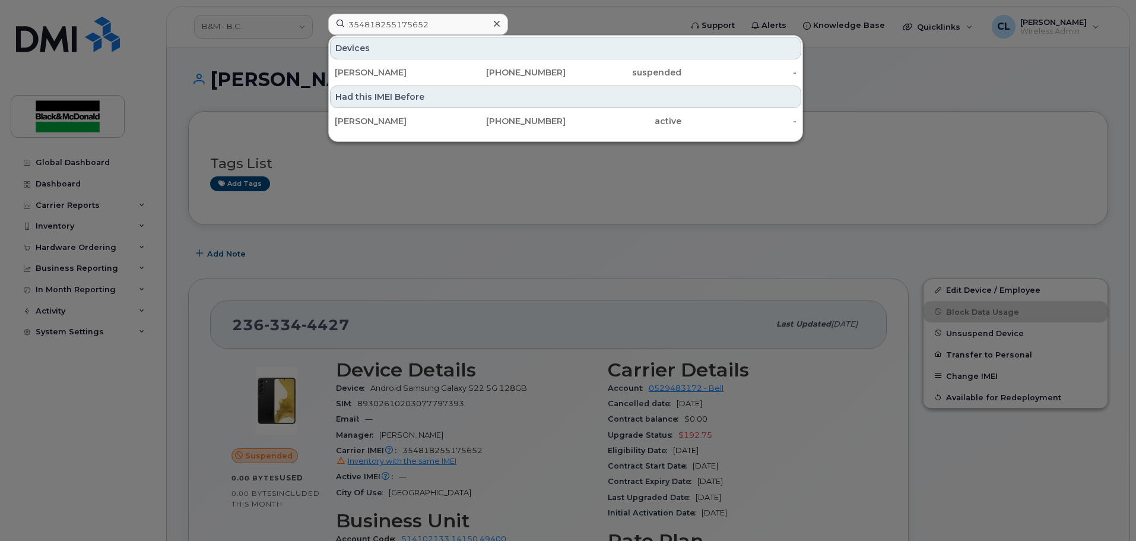
click at [386, 333] on div at bounding box center [568, 270] width 1136 height 541
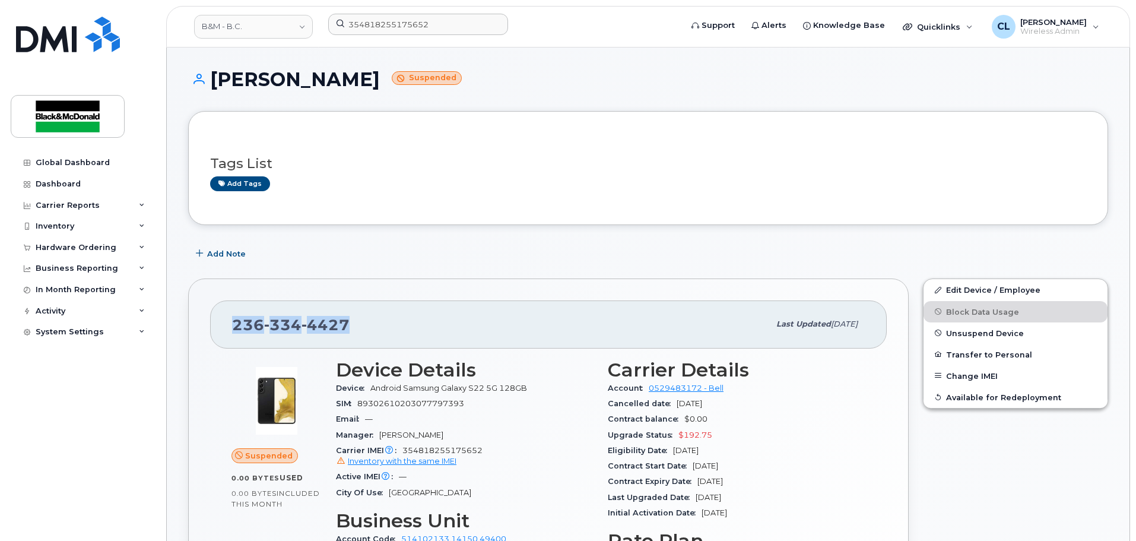
drag, startPoint x: 330, startPoint y: 319, endPoint x: 227, endPoint y: 323, distance: 102.8
click at [227, 323] on div "236 334 4427 Last updated Aug 28, 2025" at bounding box center [548, 323] width 677 height 47
copy span "236 334 4427"
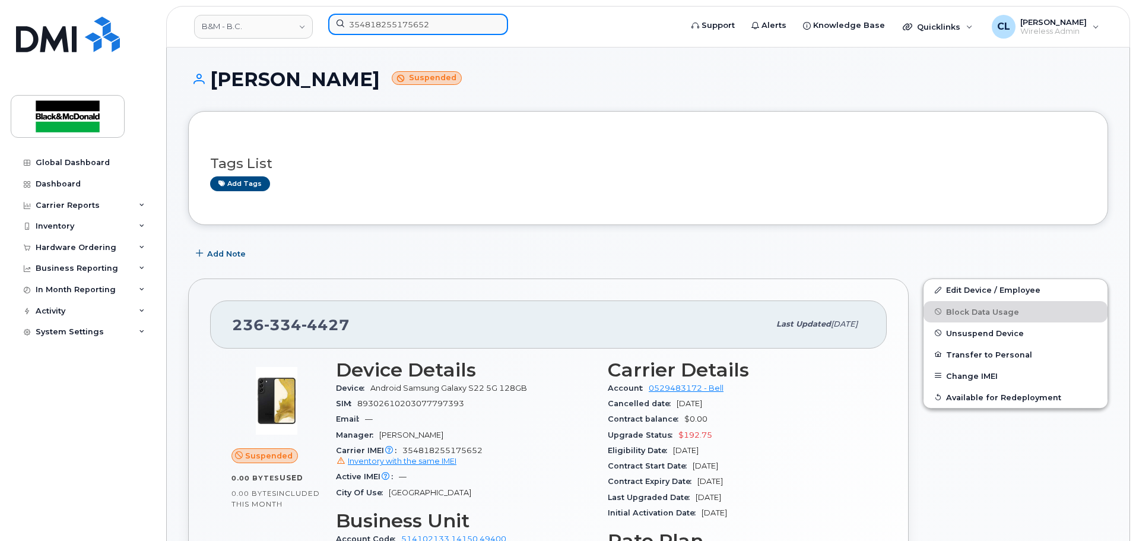
click at [405, 21] on input "354818255175652" at bounding box center [418, 24] width 180 height 21
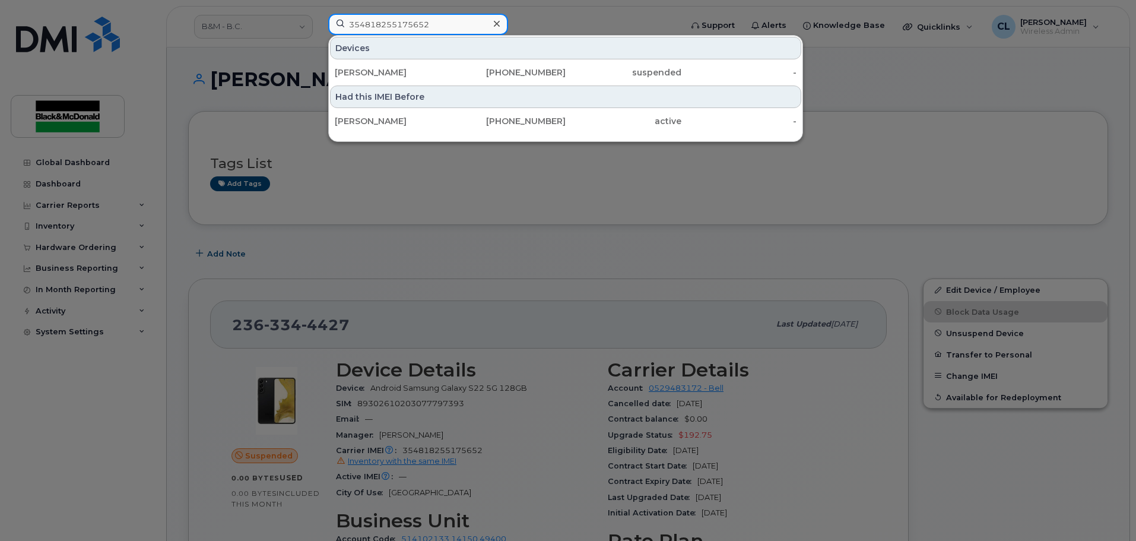
drag, startPoint x: 452, startPoint y: 30, endPoint x: 356, endPoint y: 47, distance: 97.2
click at [334, 23] on input "354818255175652" at bounding box center [418, 24] width 180 height 21
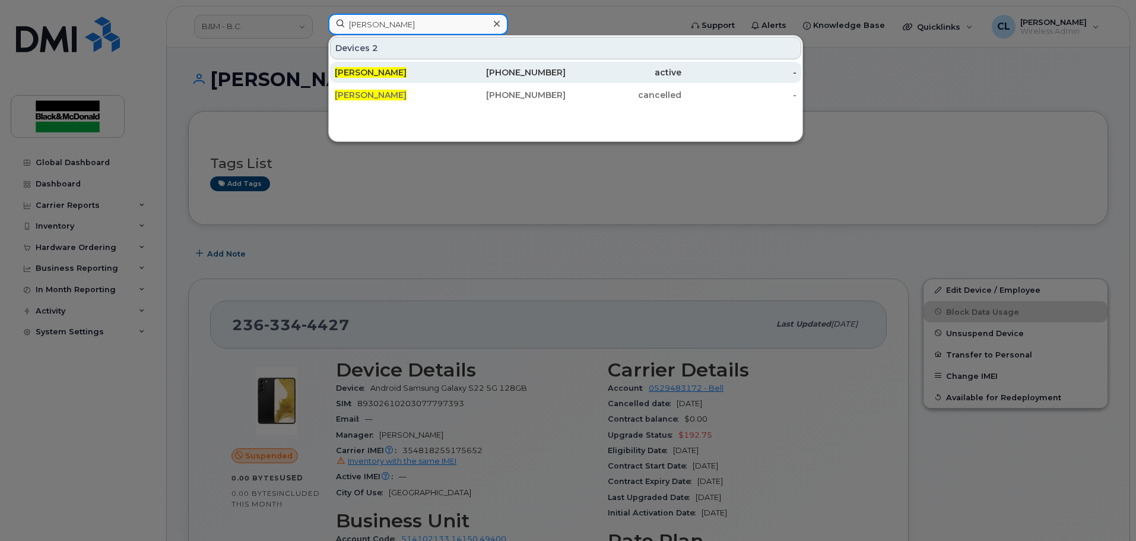
type input "Tim north"
click at [518, 74] on div "236-464-2486" at bounding box center [509, 72] width 116 height 12
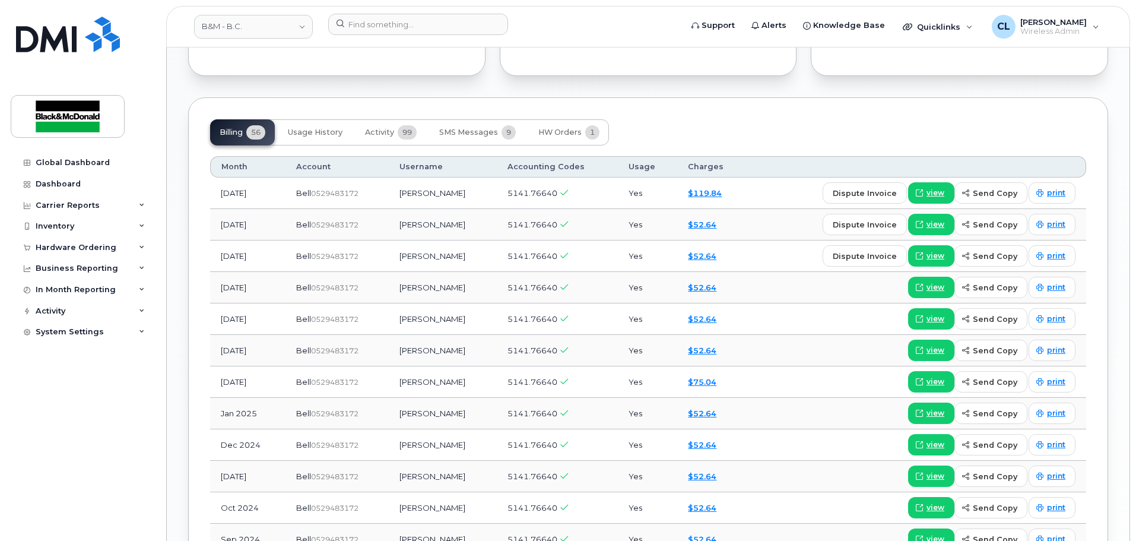
scroll to position [831, 0]
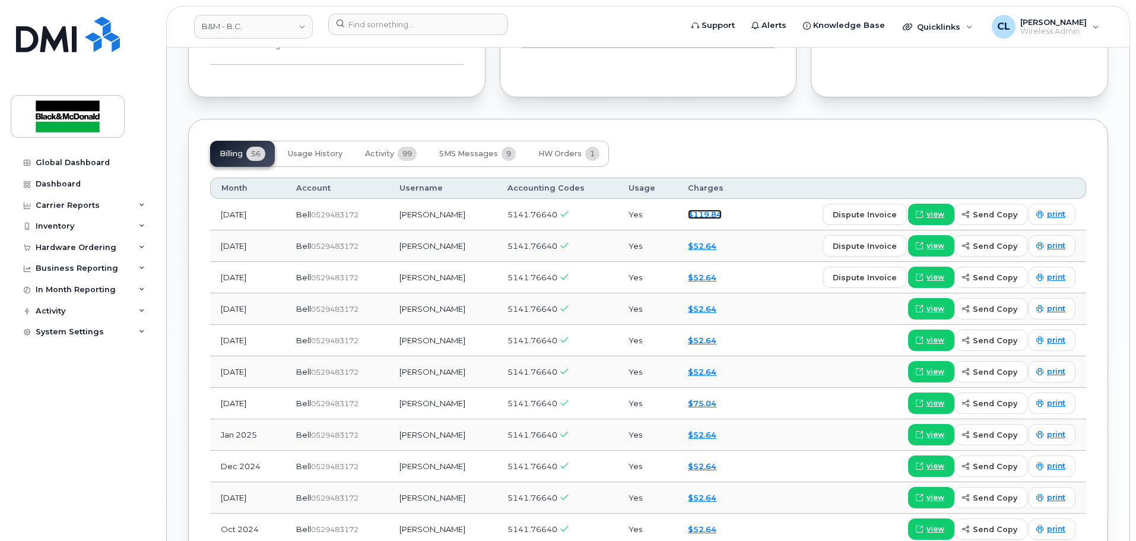
click at [688, 215] on link "$119.84" at bounding box center [705, 214] width 34 height 9
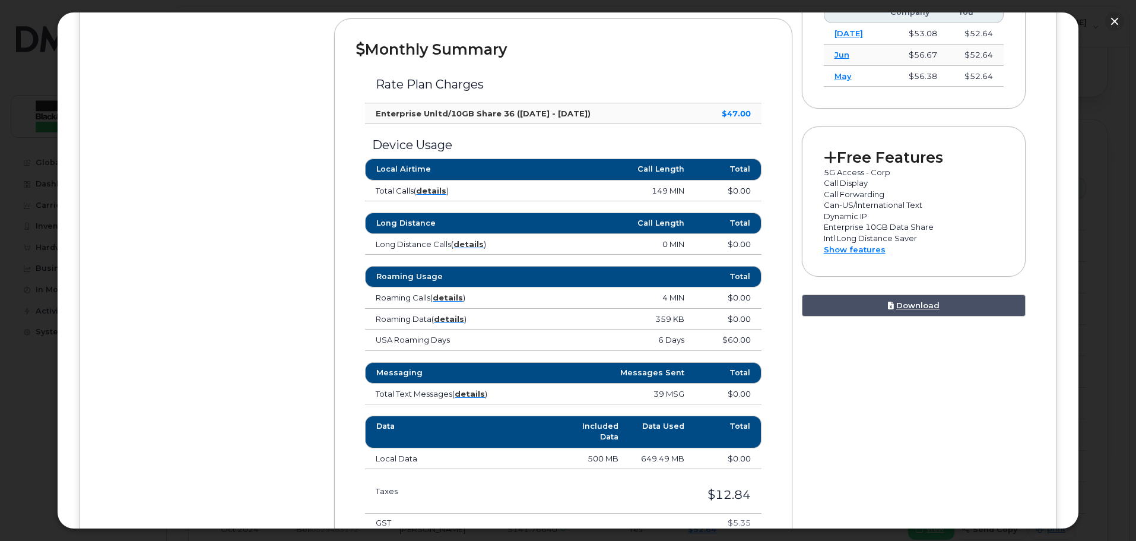
scroll to position [594, 0]
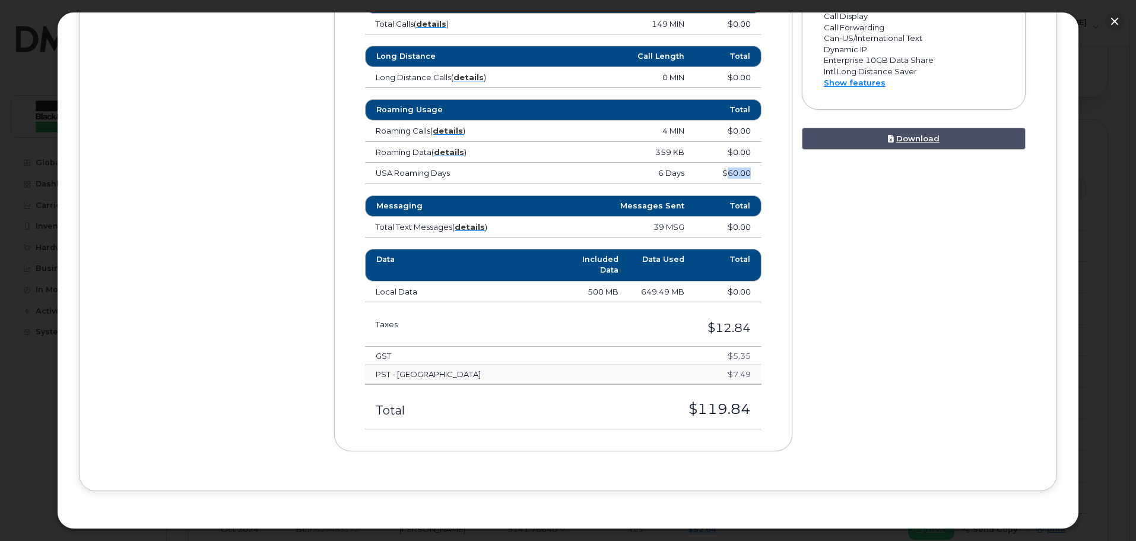
drag, startPoint x: 747, startPoint y: 171, endPoint x: 727, endPoint y: 171, distance: 20.2
click at [727, 171] on td "$60.00" at bounding box center [728, 173] width 66 height 21
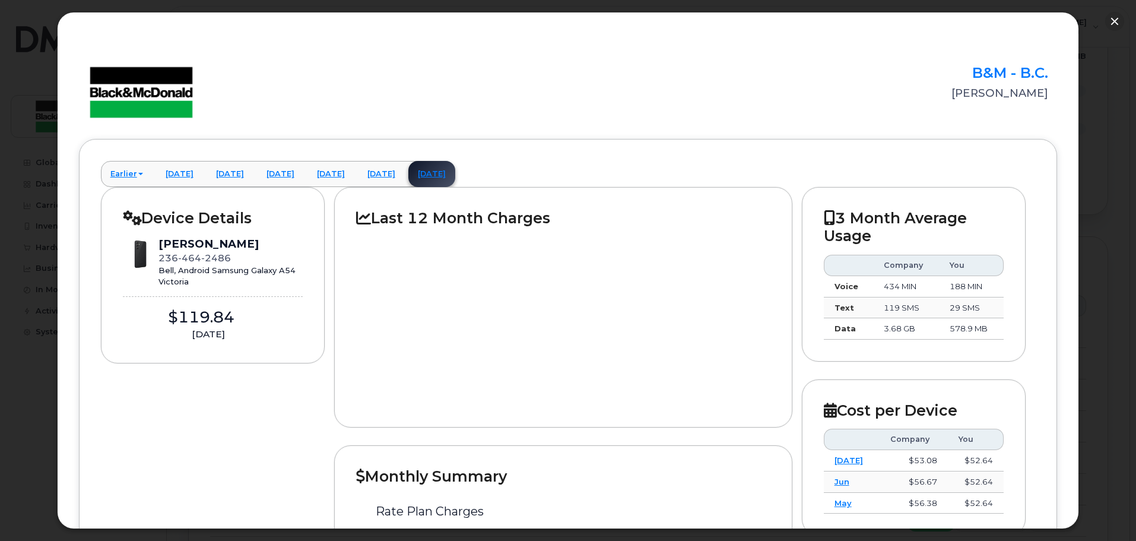
scroll to position [712, 0]
click at [1115, 18] on button "button" at bounding box center [1114, 21] width 19 height 19
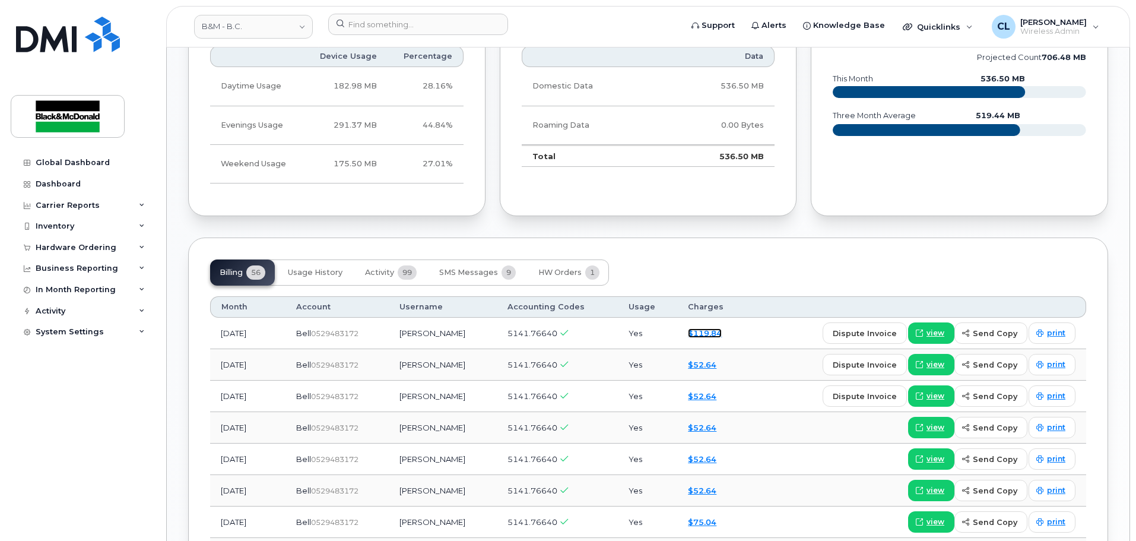
click at [702, 334] on link "$119.84" at bounding box center [705, 332] width 34 height 9
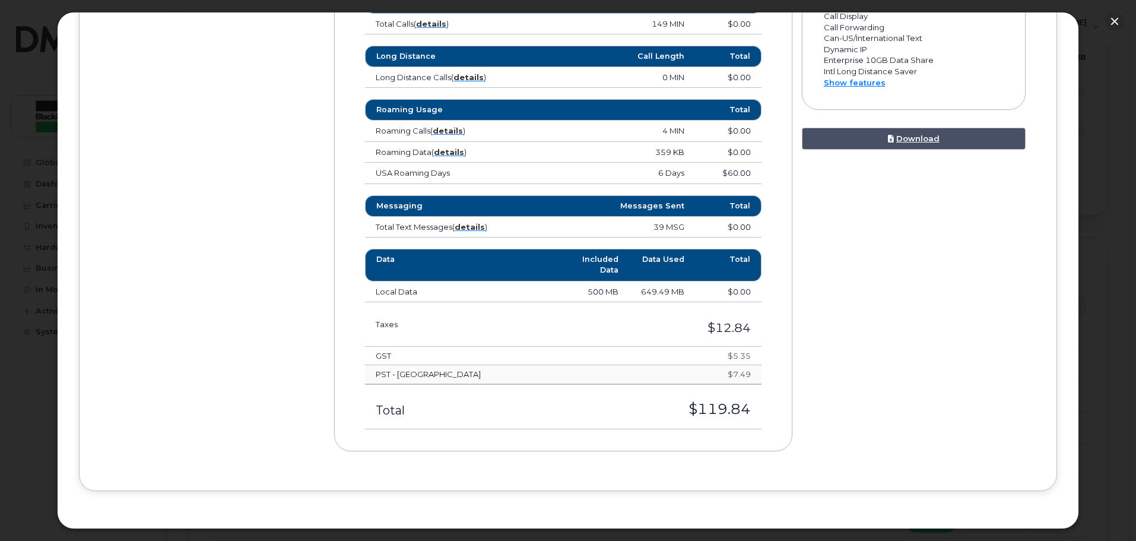
scroll to position [595, 0]
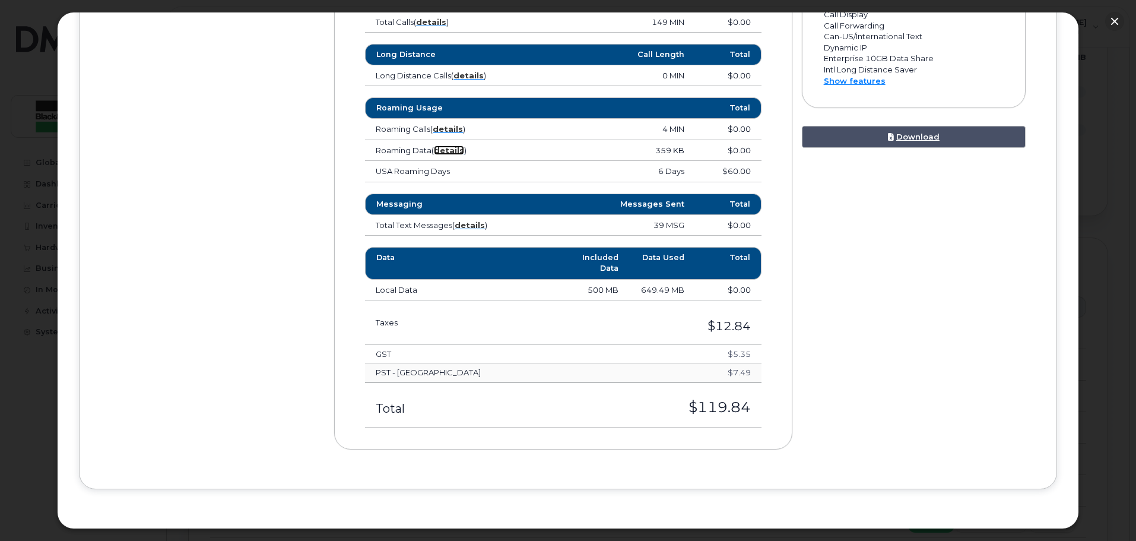
click at [445, 151] on strong "details" at bounding box center [449, 149] width 30 height 9
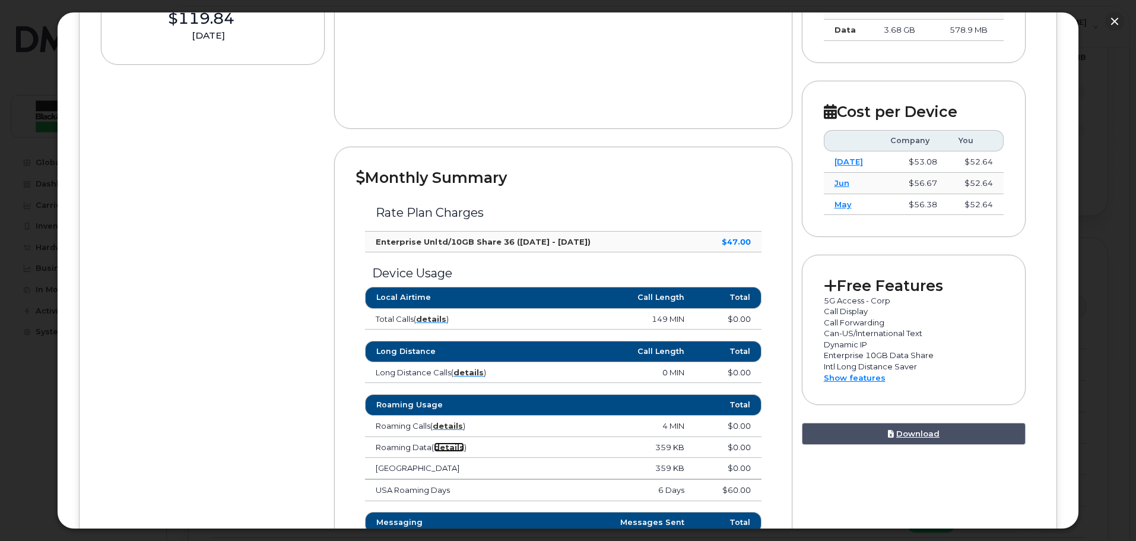
scroll to position [120, 0]
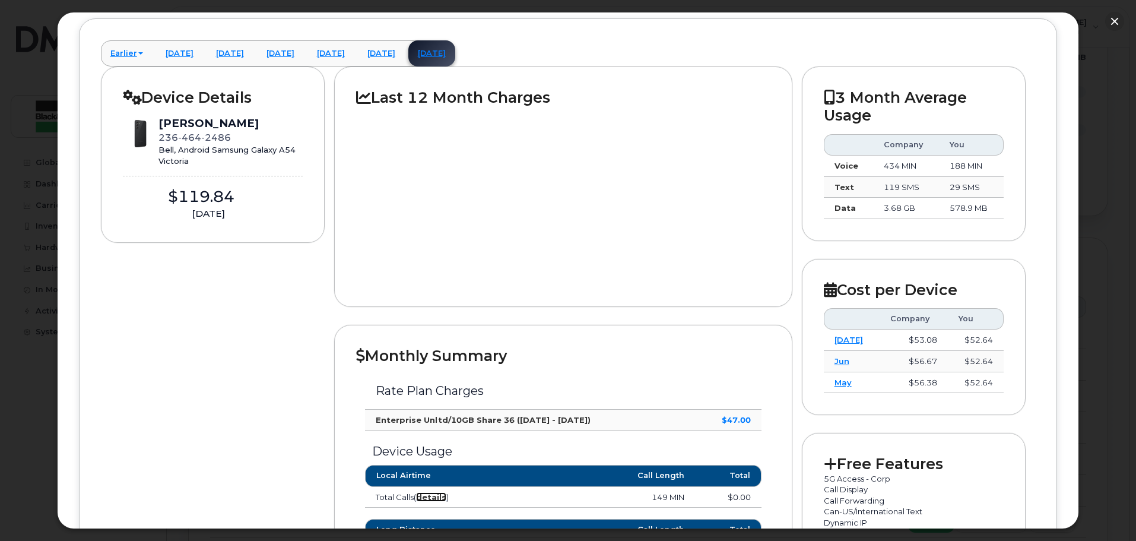
click at [425, 497] on strong "details" at bounding box center [431, 496] width 30 height 9
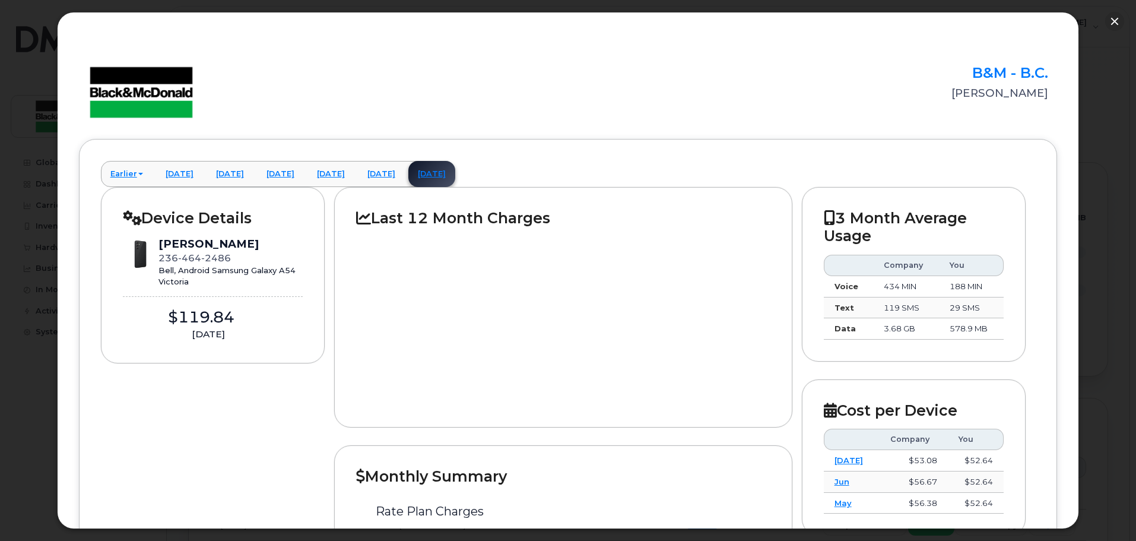
scroll to position [534, 0]
click at [1115, 18] on button "button" at bounding box center [1114, 21] width 19 height 19
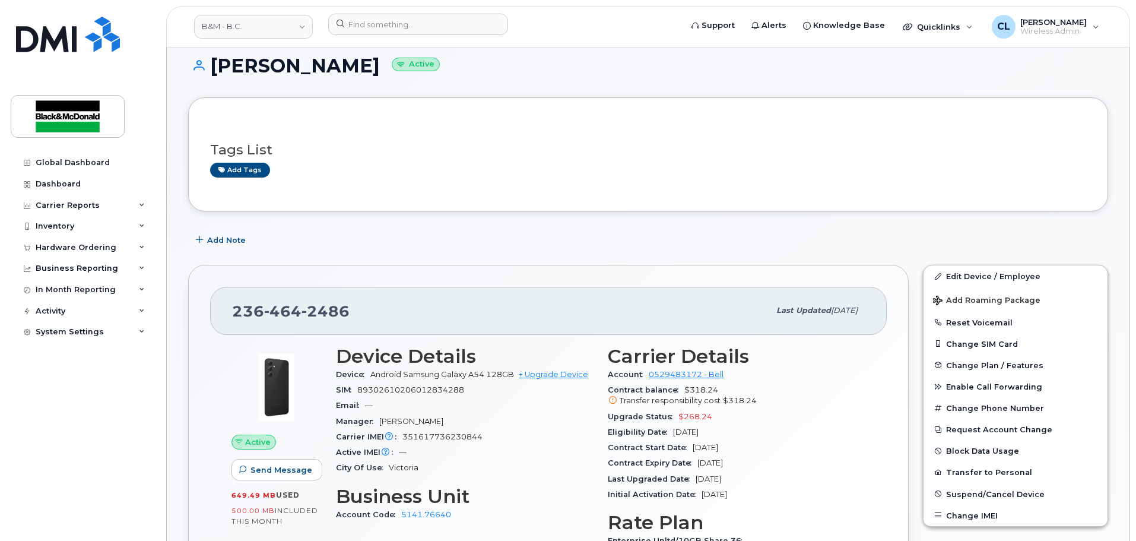
scroll to position [0, 0]
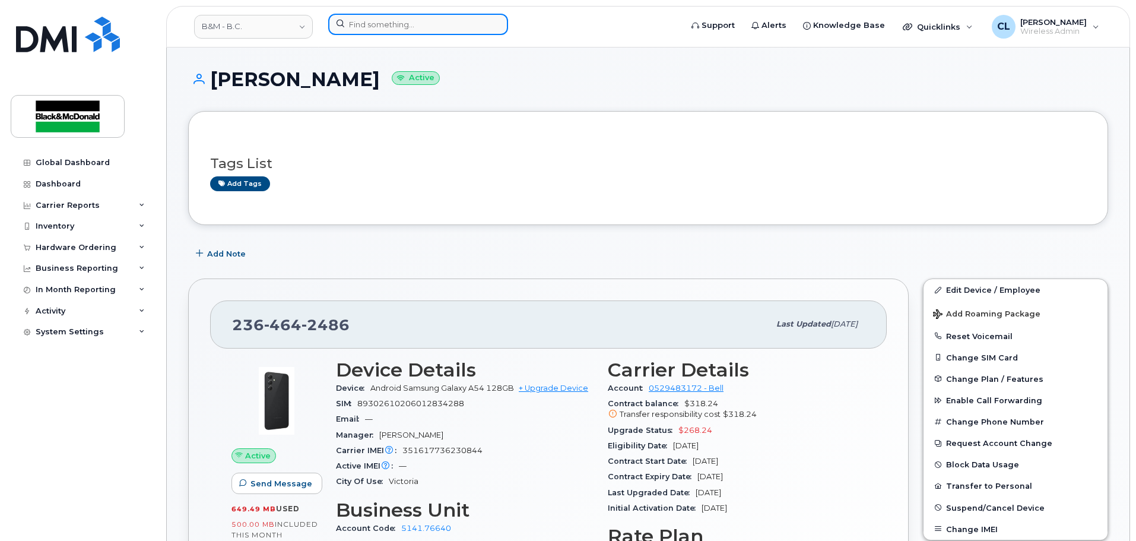
click at [450, 24] on input at bounding box center [418, 24] width 180 height 21
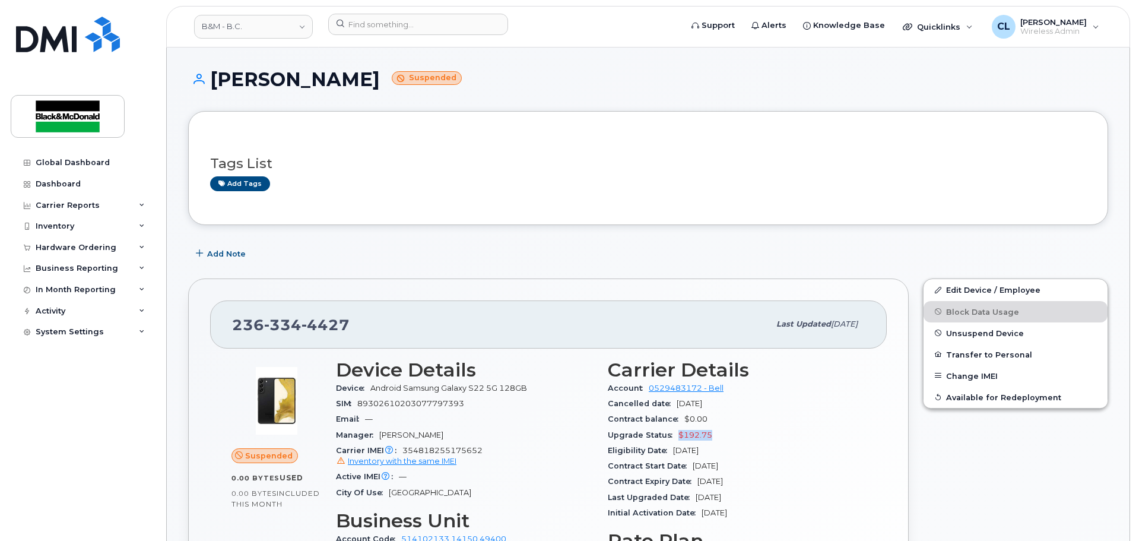
drag, startPoint x: 708, startPoint y: 435, endPoint x: 668, endPoint y: 435, distance: 39.8
click at [668, 435] on div "Upgrade Status $192.75" at bounding box center [737, 434] width 258 height 15
click at [541, 411] on div "SIM [TECHNICAL_ID]" at bounding box center [465, 403] width 258 height 15
click at [154, 428] on div "Global Dashboard Dashboard Carrier Reports Monthly Billing Data Daily Data Pool…" at bounding box center [84, 337] width 147 height 371
click at [81, 410] on div "Global Dashboard Dashboard Carrier Reports Monthly Billing Data Daily Data Pool…" at bounding box center [84, 337] width 147 height 371
